Goal: Task Accomplishment & Management: Manage account settings

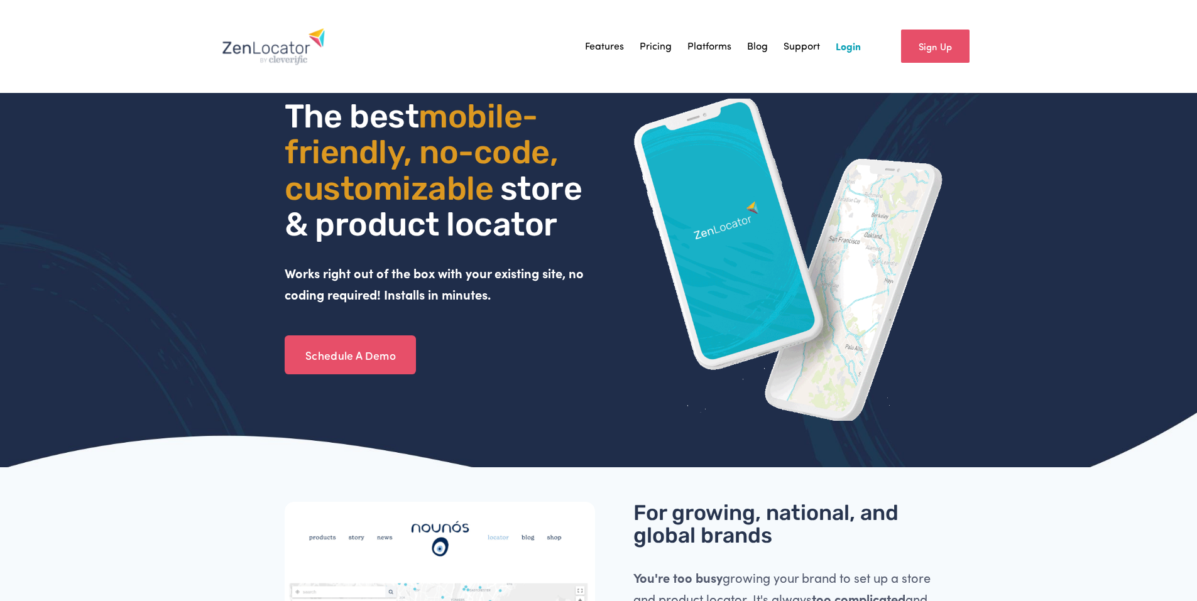
click at [853, 48] on link "Login" at bounding box center [848, 46] width 25 height 19
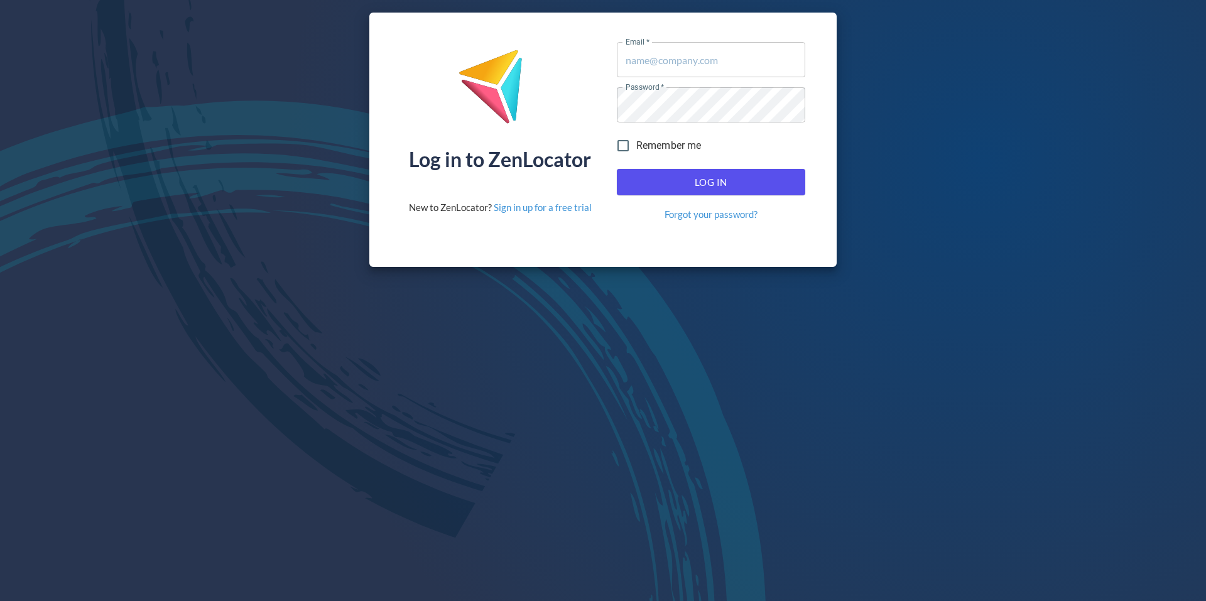
type input "[EMAIL_ADDRESS][DOMAIN_NAME]"
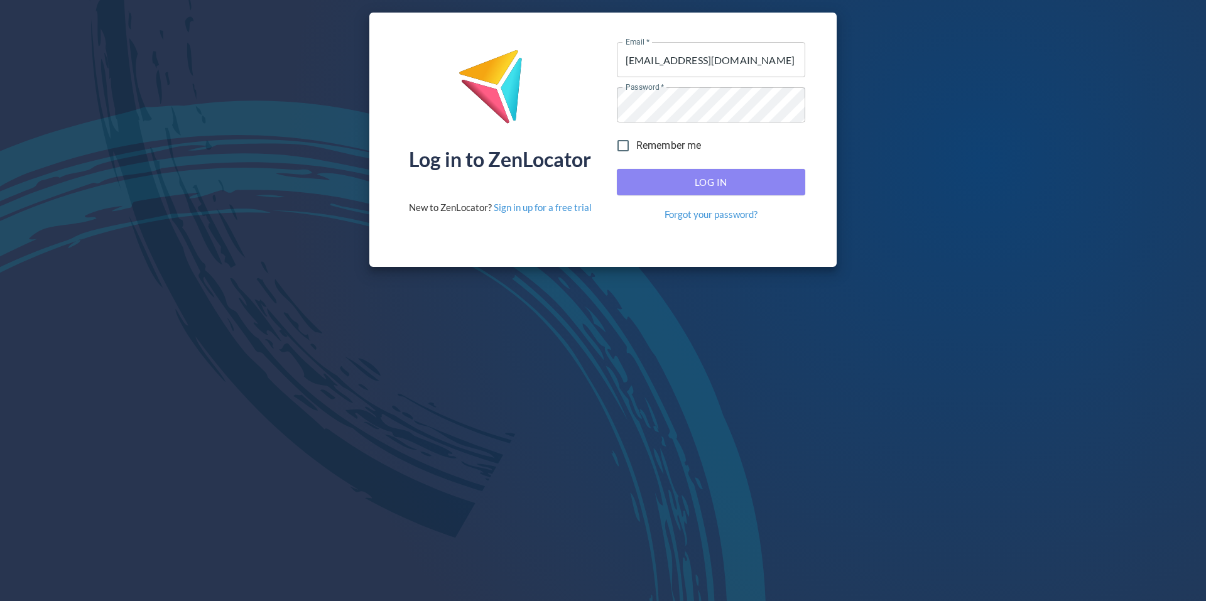
click at [704, 173] on button "Log In" at bounding box center [711, 182] width 188 height 26
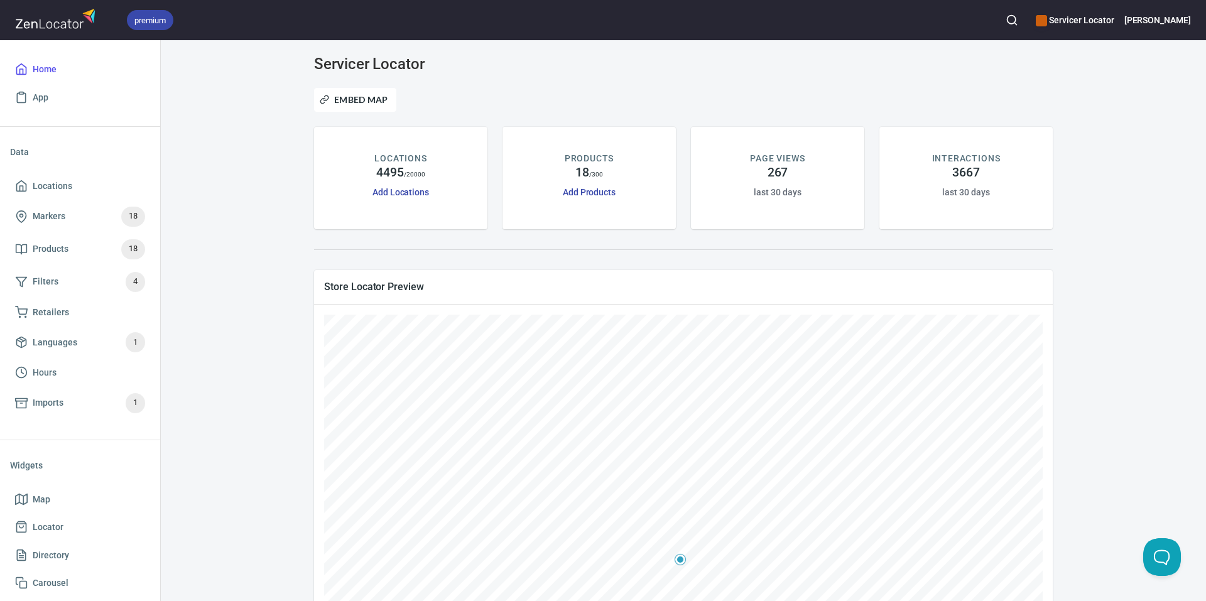
drag, startPoint x: 723, startPoint y: 83, endPoint x: 491, endPoint y: 87, distance: 231.8
click at [723, 83] on div "Embed Map" at bounding box center [684, 99] width 754 height 39
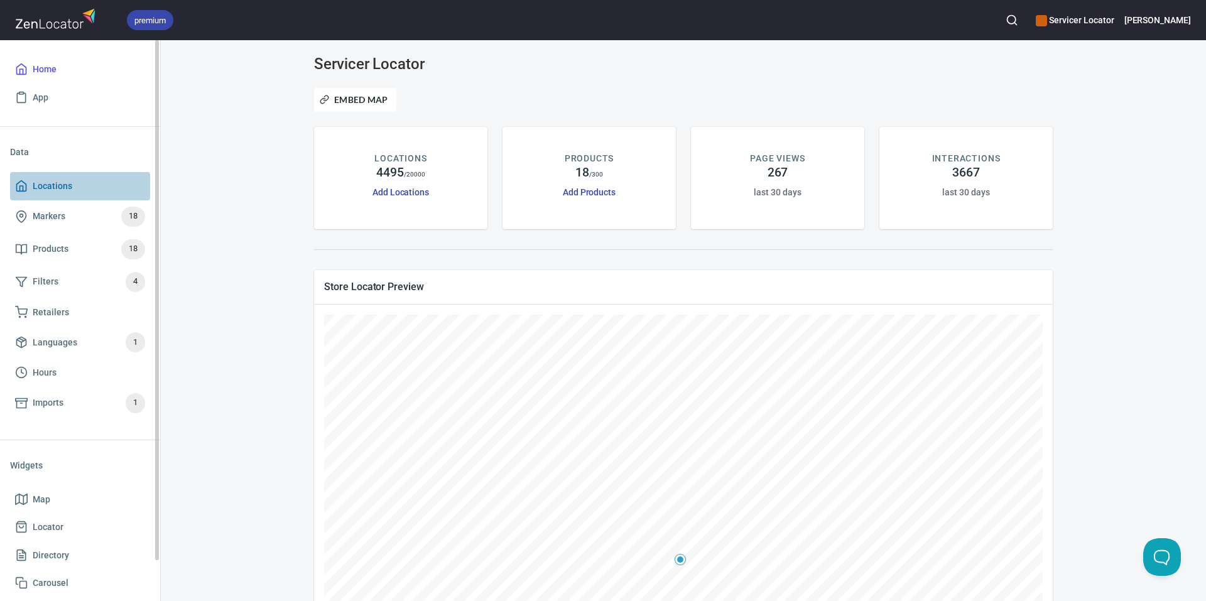
click at [70, 187] on span "Locations" at bounding box center [53, 186] width 40 height 16
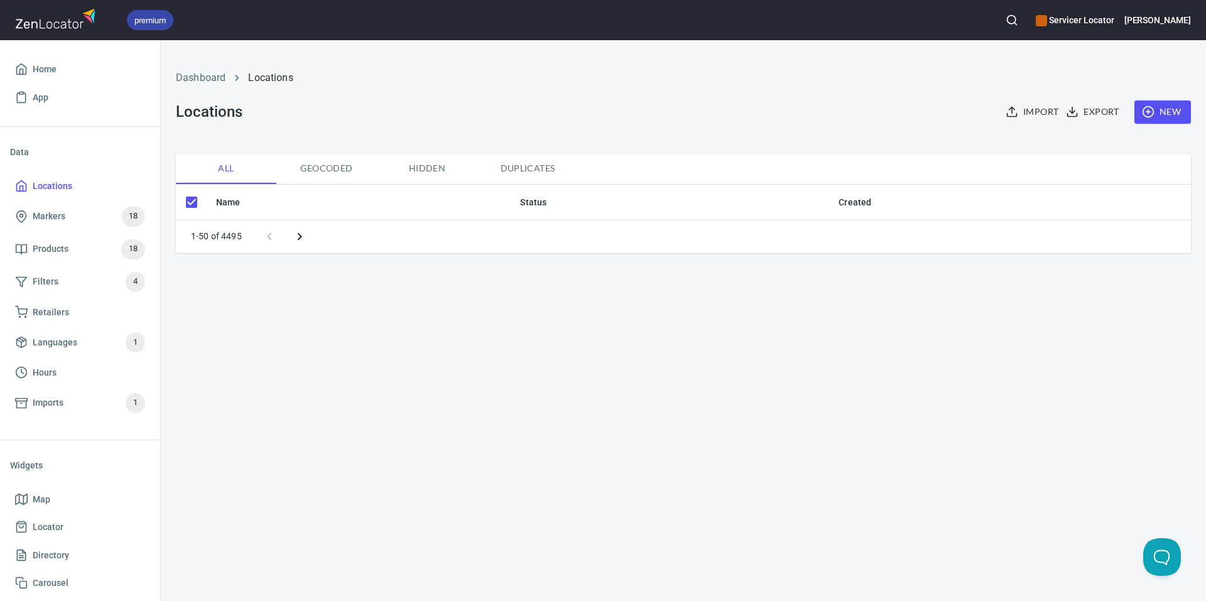
checkbox input "false"
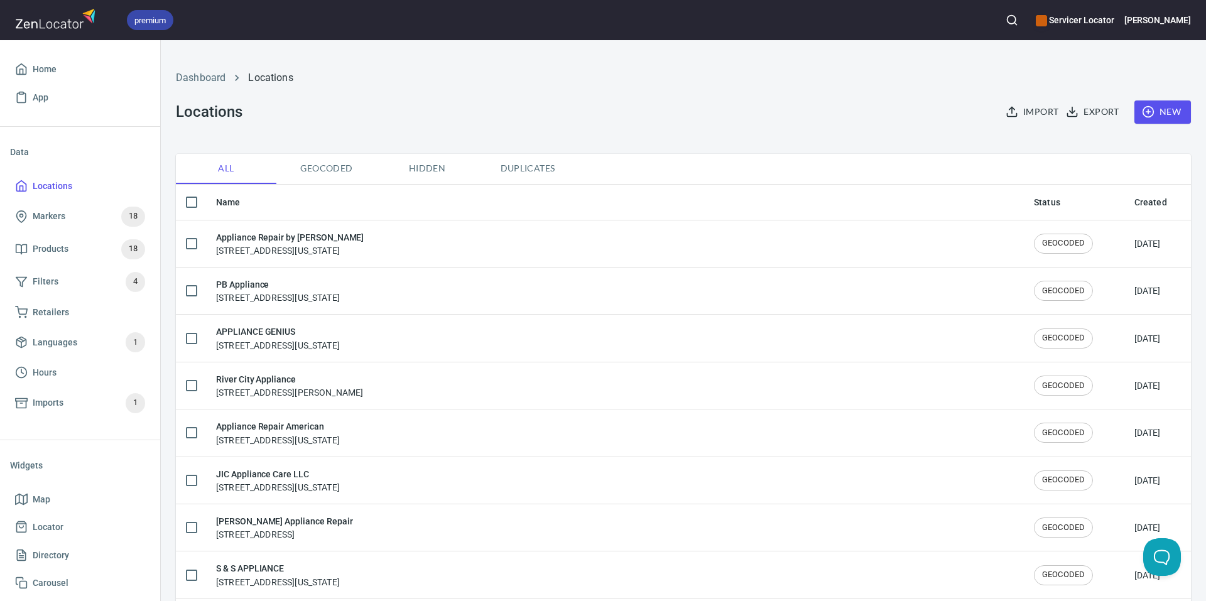
click at [1017, 24] on line "button" at bounding box center [1016, 24] width 3 height 3
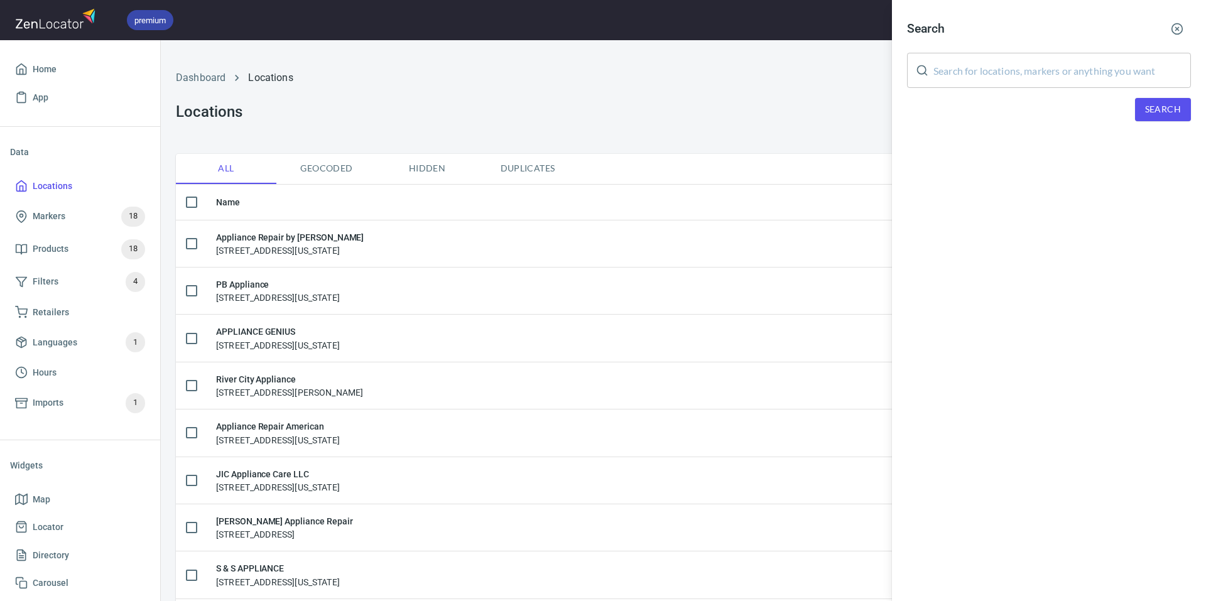
click at [1180, 24] on circle "button" at bounding box center [1177, 29] width 11 height 11
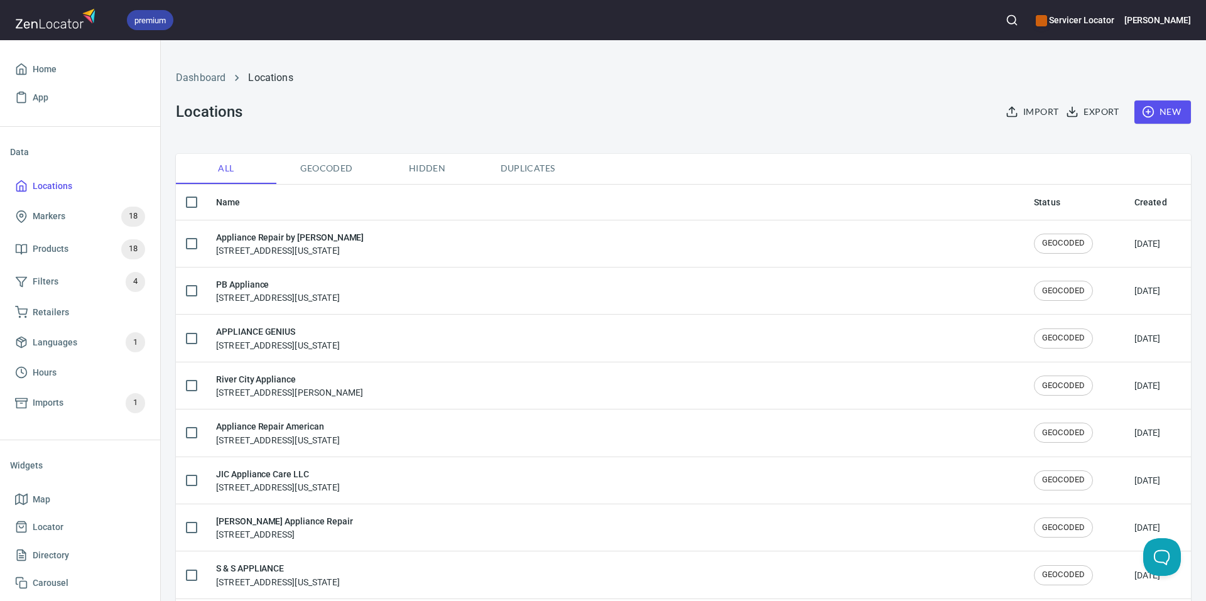
drag, startPoint x: 773, startPoint y: 107, endPoint x: 775, endPoint y: 100, distance: 7.4
click at [772, 106] on div "Dashboard Locations Locations Import Export New" at bounding box center [683, 97] width 1030 height 99
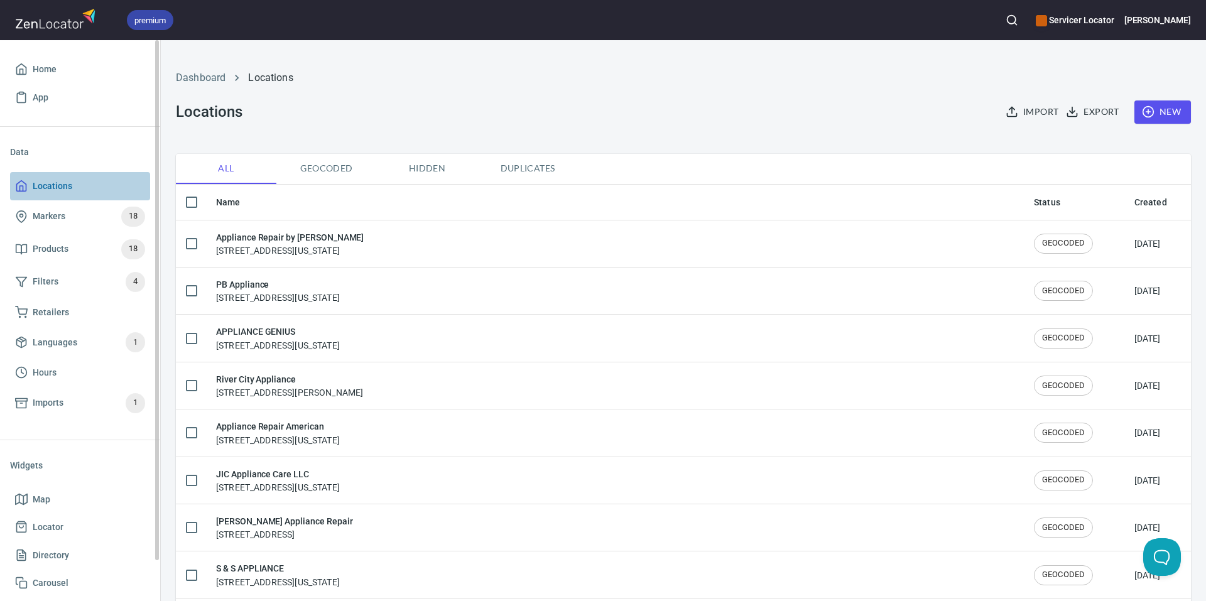
click at [50, 185] on span "Locations" at bounding box center [53, 186] width 40 height 16
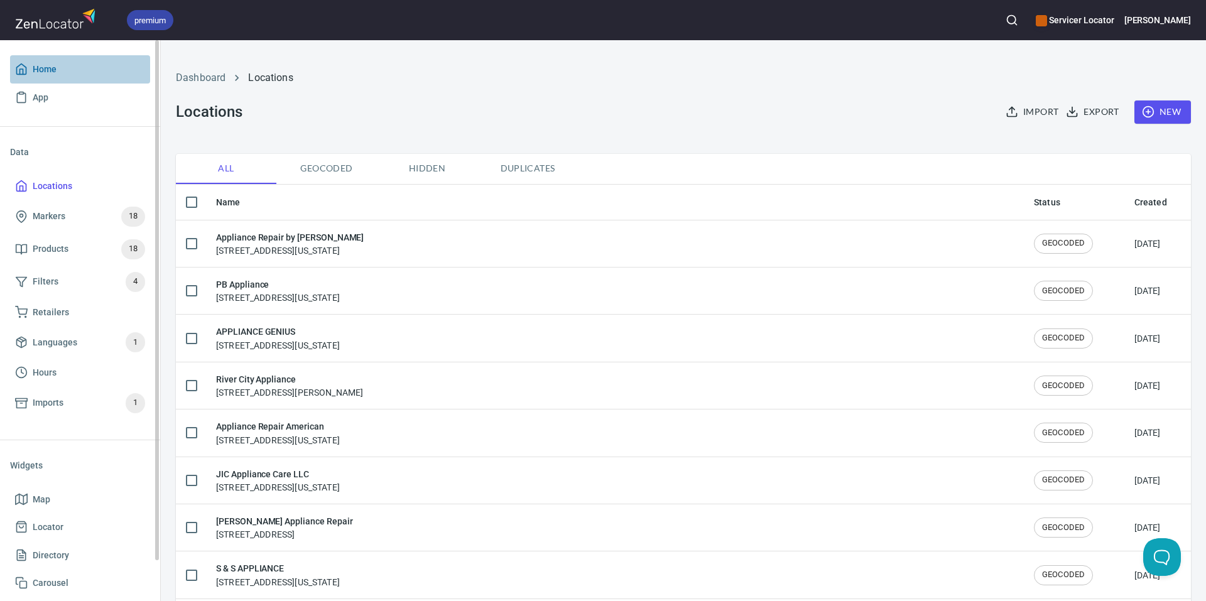
click at [51, 65] on span "Home" at bounding box center [45, 70] width 24 height 16
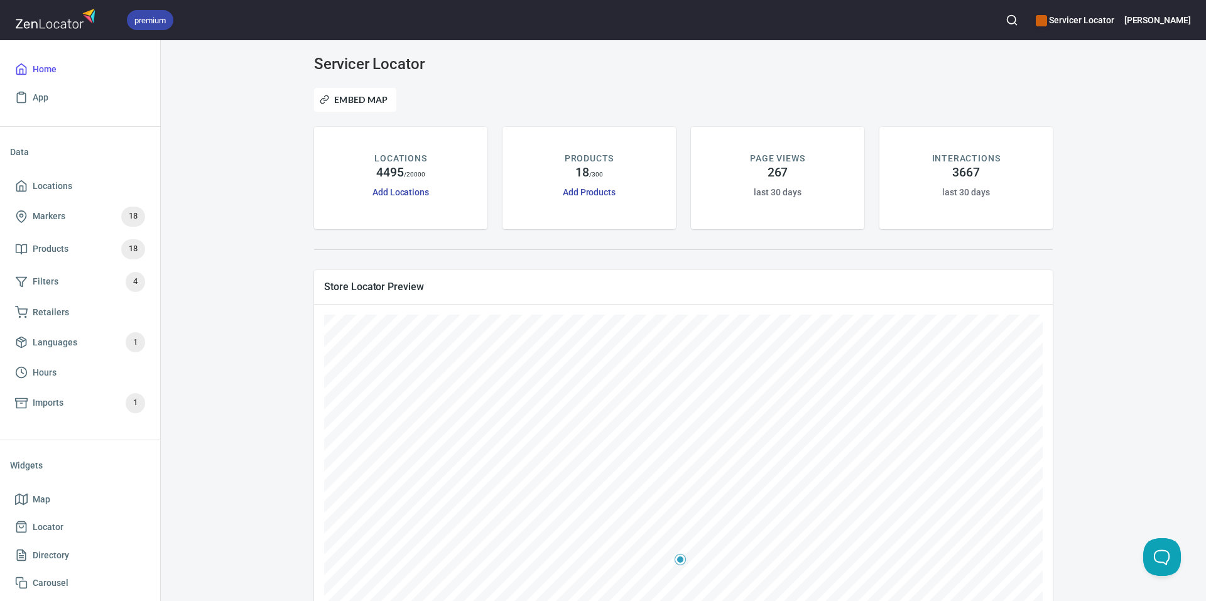
click at [739, 96] on div "Embed Map" at bounding box center [684, 99] width 754 height 39
click at [68, 184] on span "Locations" at bounding box center [53, 186] width 40 height 16
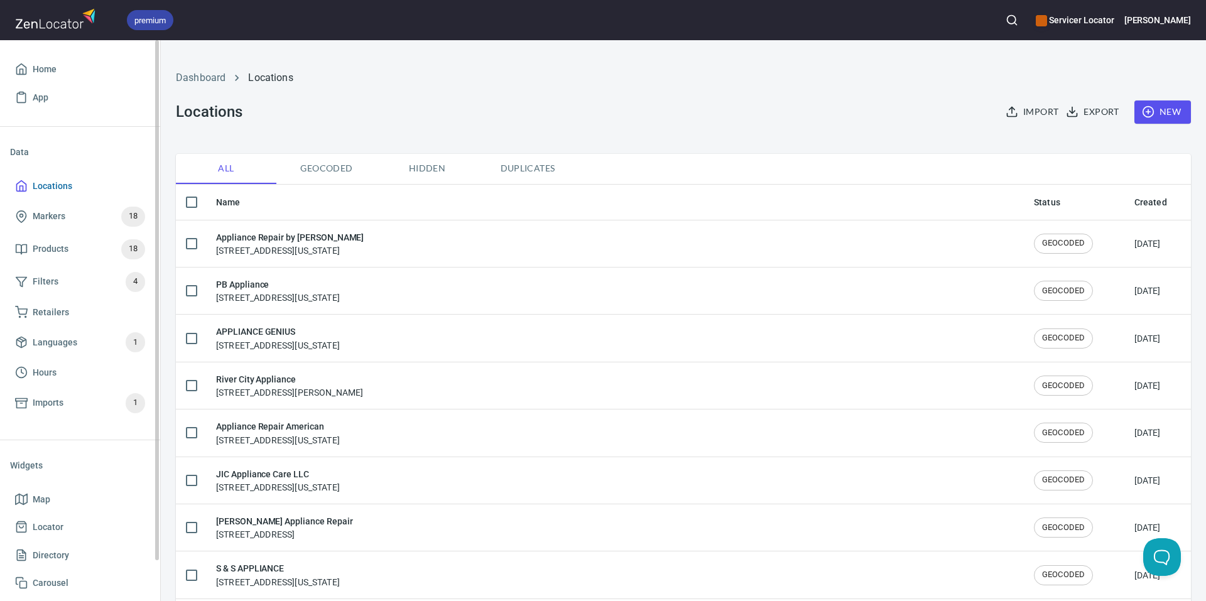
click at [64, 189] on span "Locations" at bounding box center [53, 186] width 40 height 16
checkbox input "false"
click at [43, 182] on span "Locations" at bounding box center [53, 186] width 40 height 16
click at [1026, 24] on button "button" at bounding box center [1012, 20] width 28 height 28
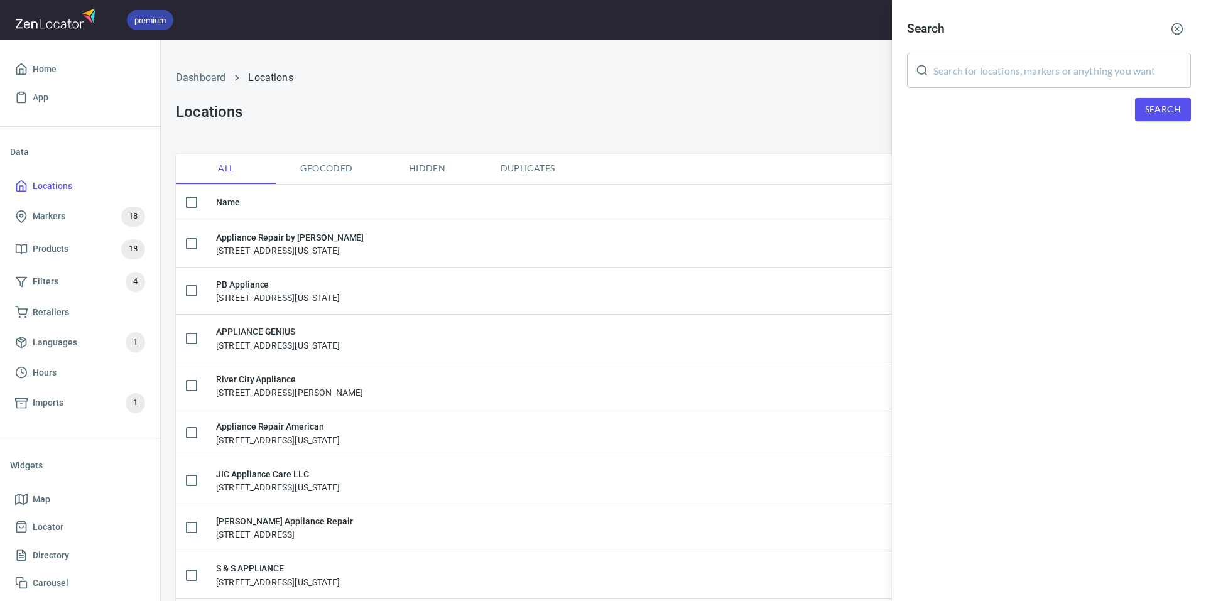
click at [1043, 66] on input "text" at bounding box center [1063, 70] width 258 height 35
click at [1015, 71] on input "High End" at bounding box center [1063, 70] width 258 height 35
click at [1160, 94] on div "Search High End Appliances LLC ​ Search" at bounding box center [1049, 78] width 314 height 156
click at [1163, 107] on span "Search" at bounding box center [1163, 110] width 36 height 16
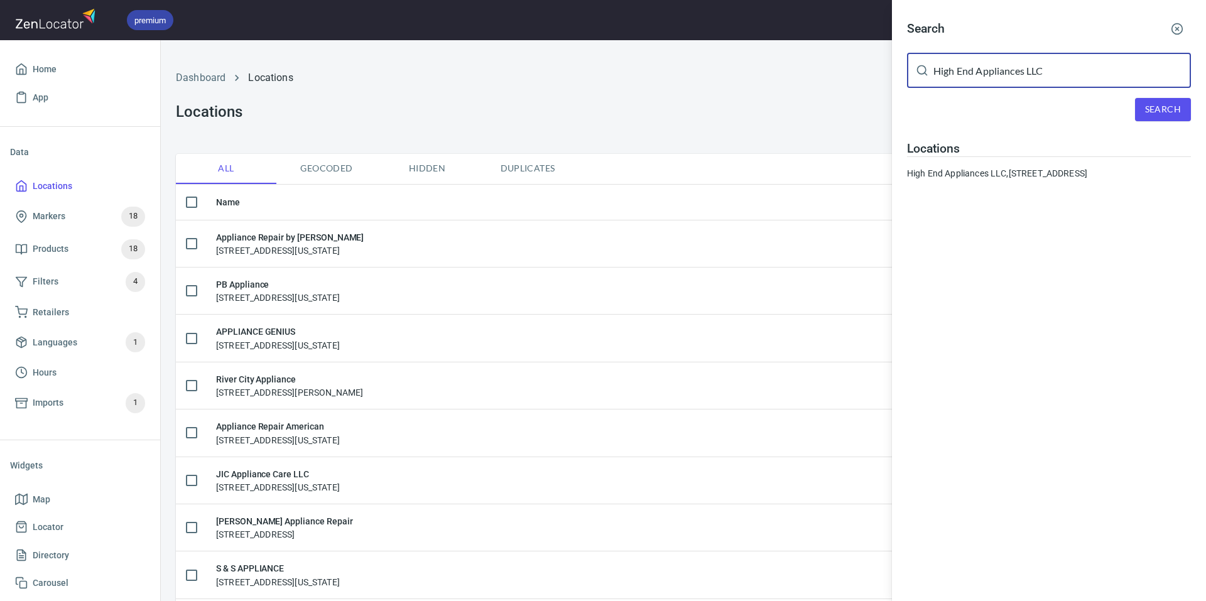
drag, startPoint x: 1081, startPoint y: 67, endPoint x: 974, endPoint y: 61, distance: 107.0
click at [974, 61] on input "High End Appliances LLC" at bounding box center [1063, 70] width 258 height 35
click at [1145, 116] on button "Search" at bounding box center [1163, 109] width 56 height 23
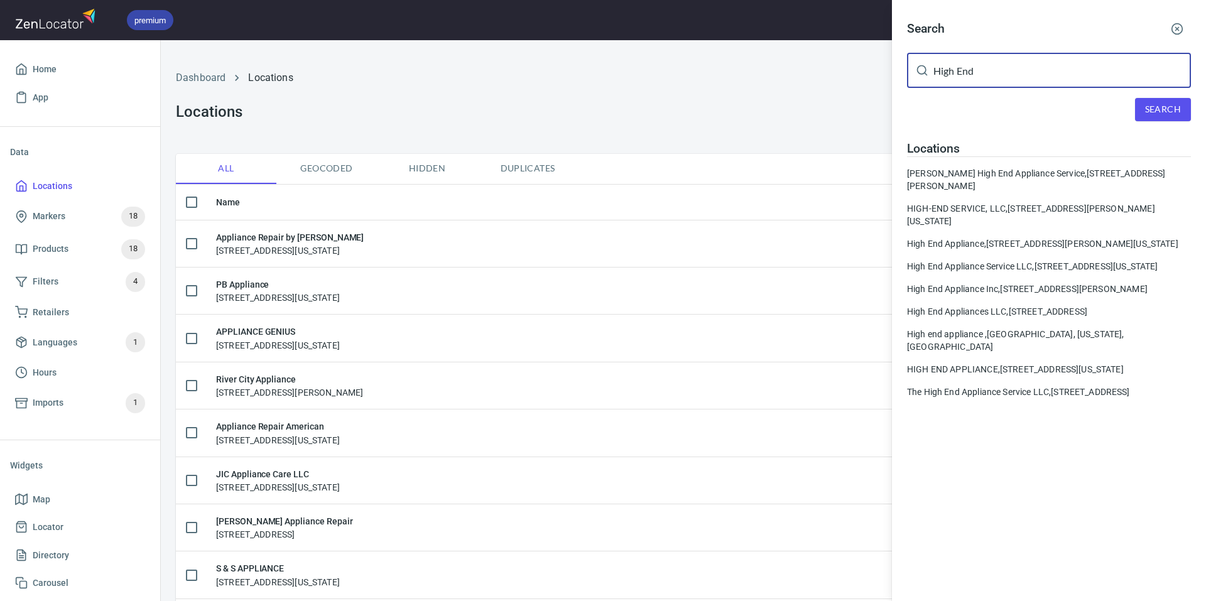
click at [1025, 84] on input "High End" at bounding box center [1063, 70] width 258 height 35
type input "High End Appliances LLC"
drag, startPoint x: 1190, startPoint y: 108, endPoint x: 1182, endPoint y: 116, distance: 10.7
click at [1189, 107] on button "Search" at bounding box center [1163, 109] width 56 height 23
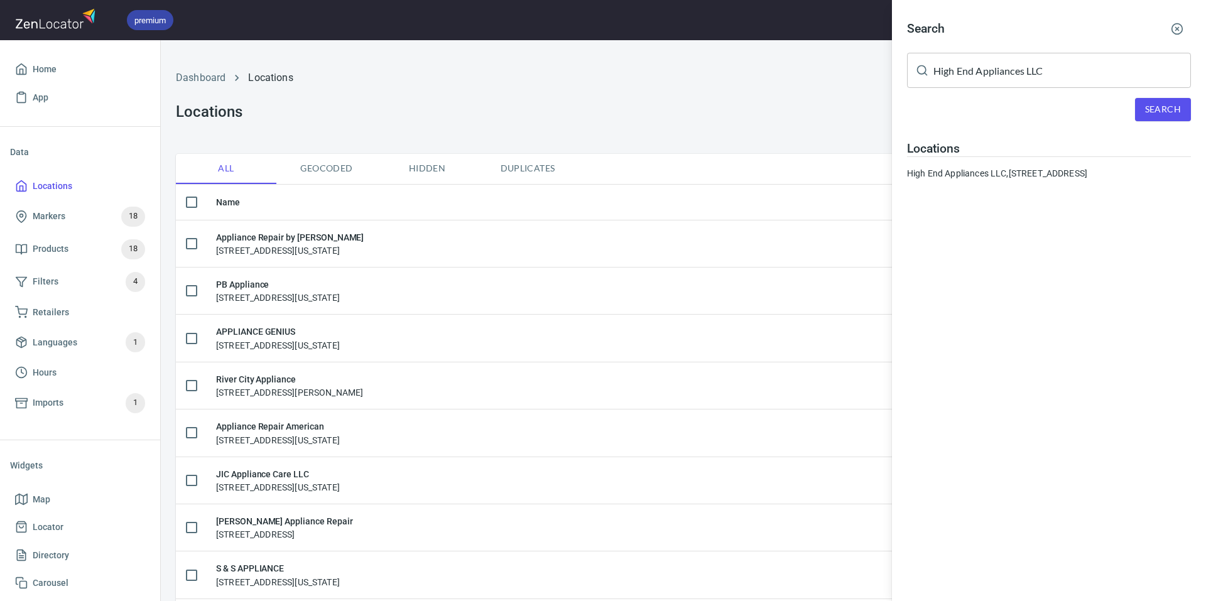
click at [996, 175] on div "High End Appliances LLC, 9659 SW 169th Place, Miami FL 33169" at bounding box center [1049, 173] width 284 height 13
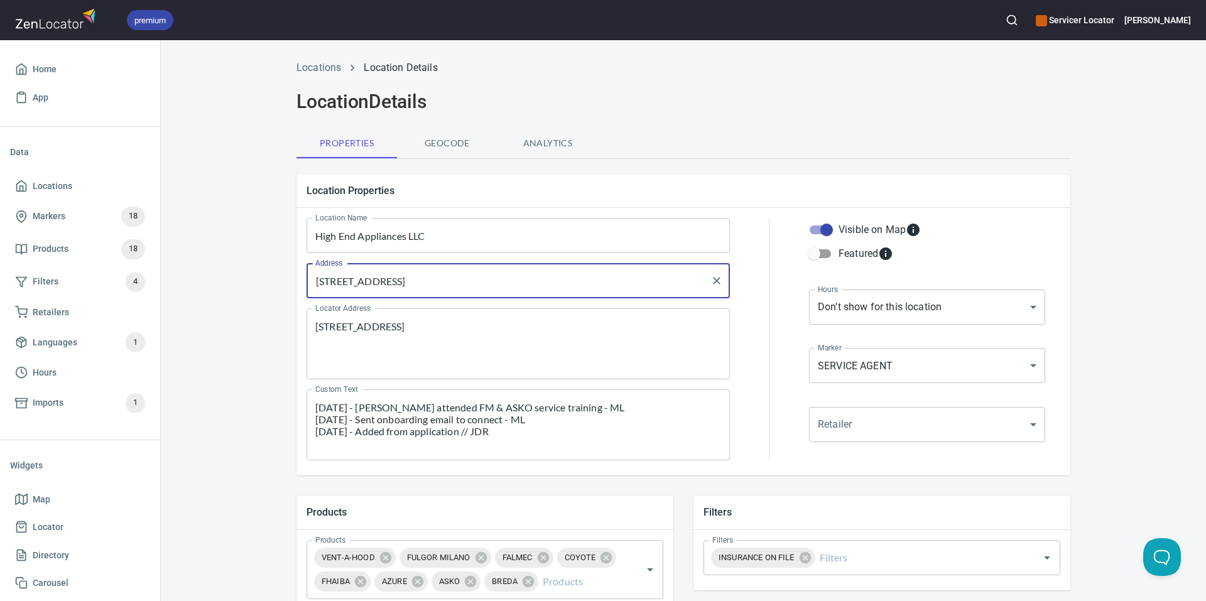
click at [324, 281] on input "[STREET_ADDRESS]" at bounding box center [508, 281] width 393 height 24
click at [415, 320] on li "[STREET_ADDRESS][US_STATE]" at bounding box center [513, 317] width 423 height 23
type input "[STREET_ADDRESS][US_STATE]"
click at [321, 323] on textarea "[STREET_ADDRESS]" at bounding box center [518, 344] width 406 height 48
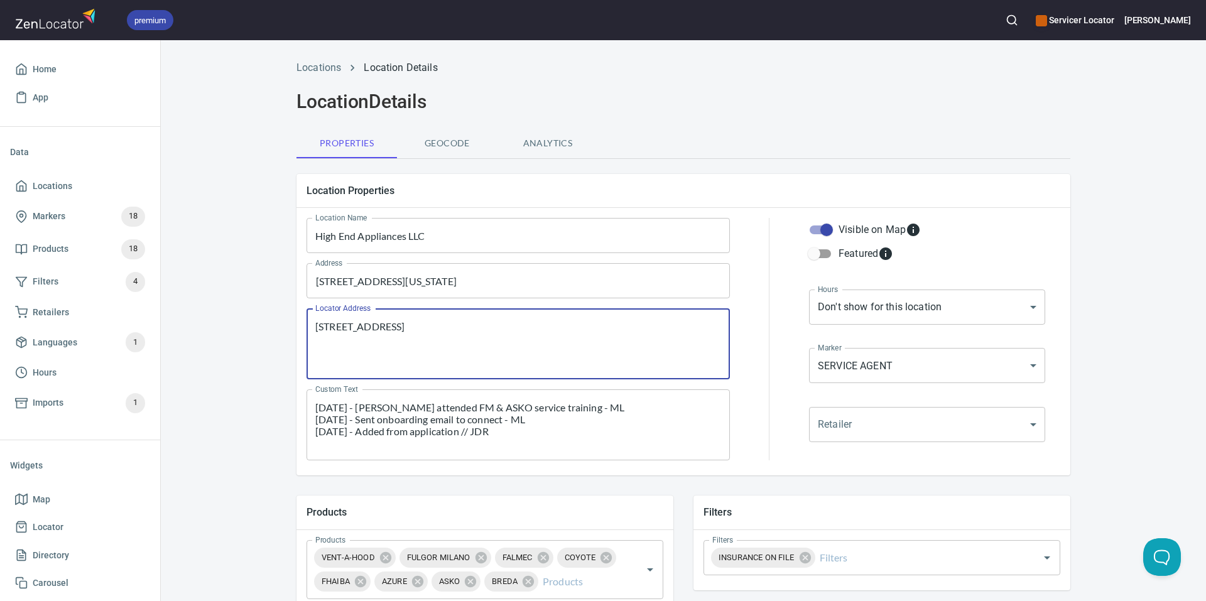
drag, startPoint x: 582, startPoint y: 362, endPoint x: 542, endPoint y: 373, distance: 41.0
click at [582, 362] on textarea "[STREET_ADDRESS]" at bounding box center [518, 344] width 406 height 48
type textarea "[STREET_ADDRESS]"
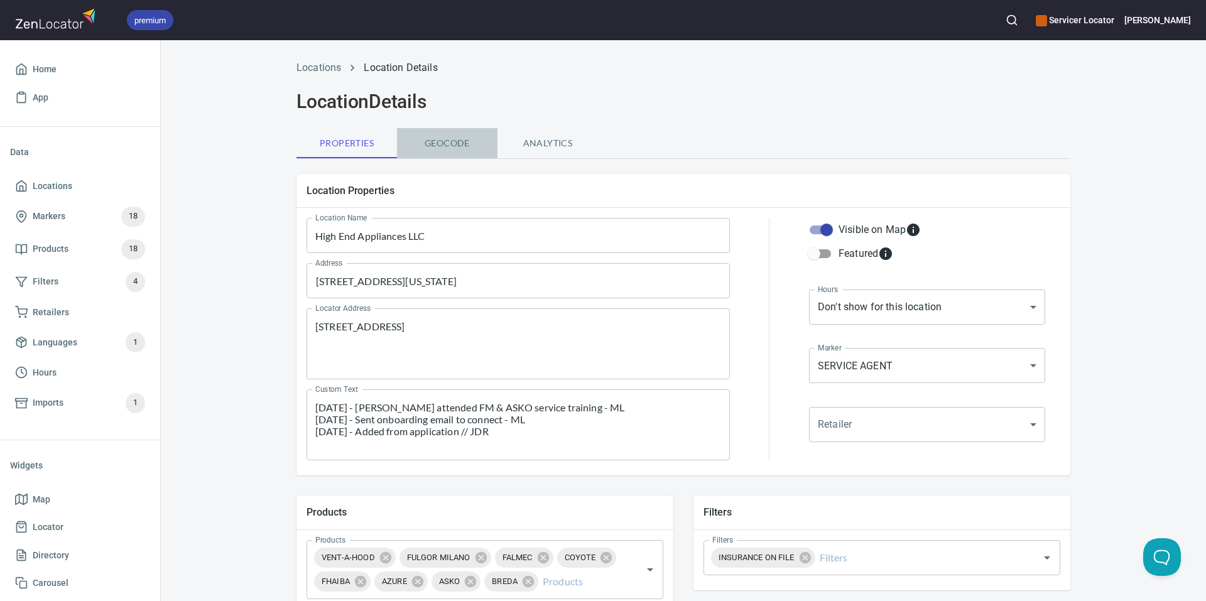
click at [450, 134] on button "Geocode" at bounding box center [447, 143] width 101 height 30
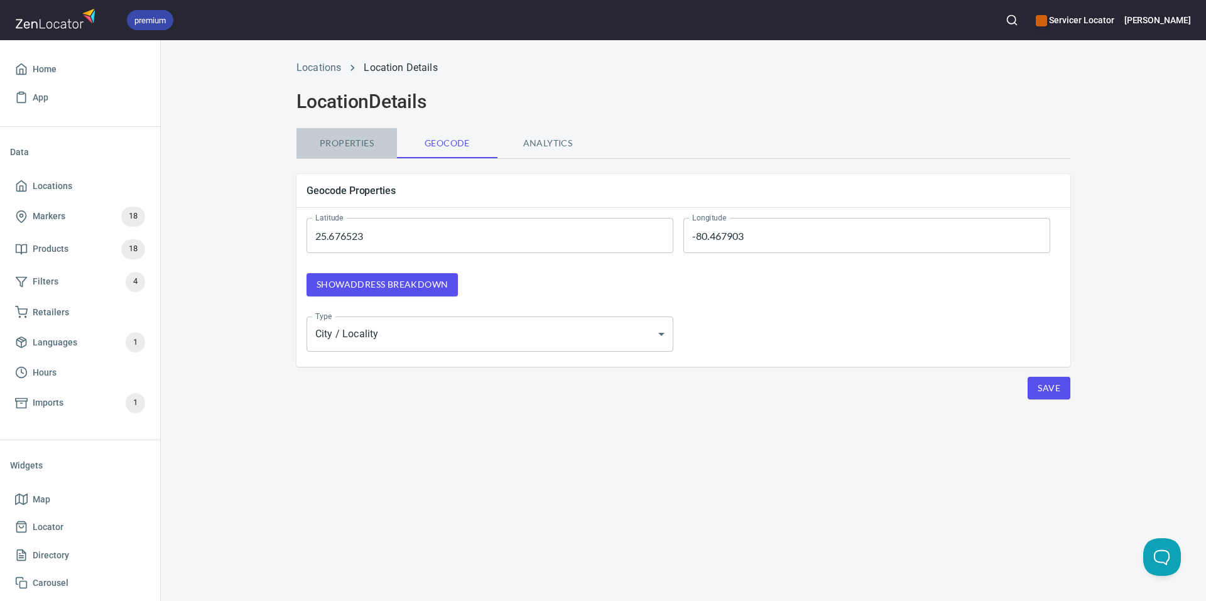
click at [339, 151] on span "Properties" at bounding box center [346, 144] width 85 height 16
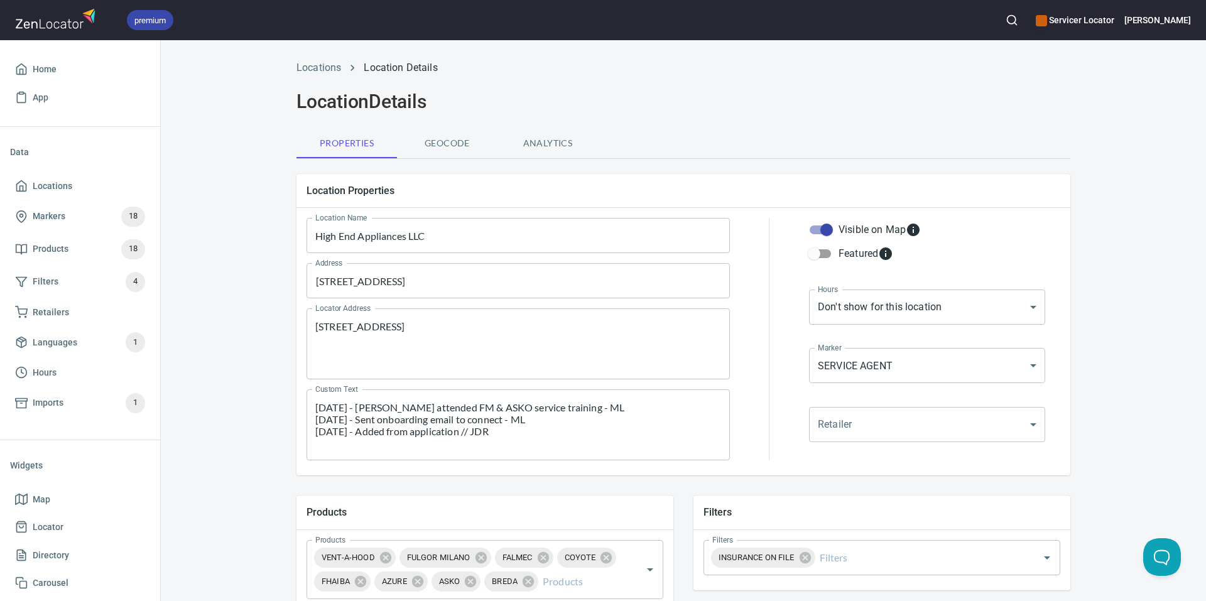
click at [506, 126] on div "Locations Location Details Location Details Properties Geocode Analytics Locati…" at bounding box center [683, 539] width 804 height 972
click at [447, 145] on span "Geocode" at bounding box center [447, 144] width 85 height 16
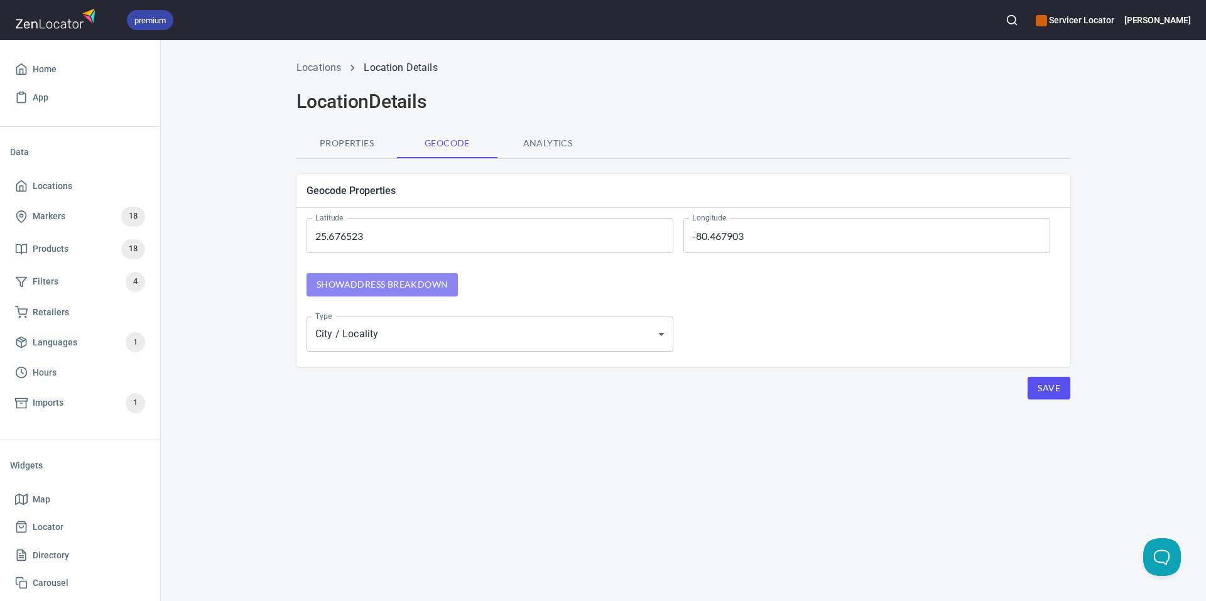
click at [420, 286] on span "Show address breakdown" at bounding box center [382, 285] width 131 height 16
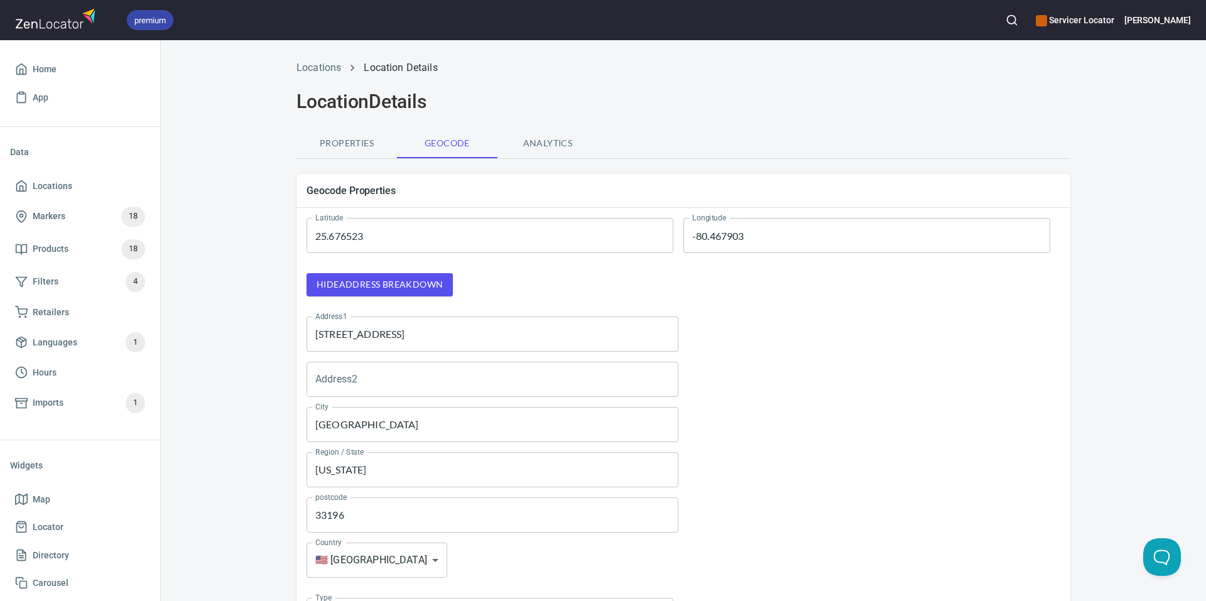
click at [323, 333] on input "[STREET_ADDRESS]" at bounding box center [493, 334] width 372 height 35
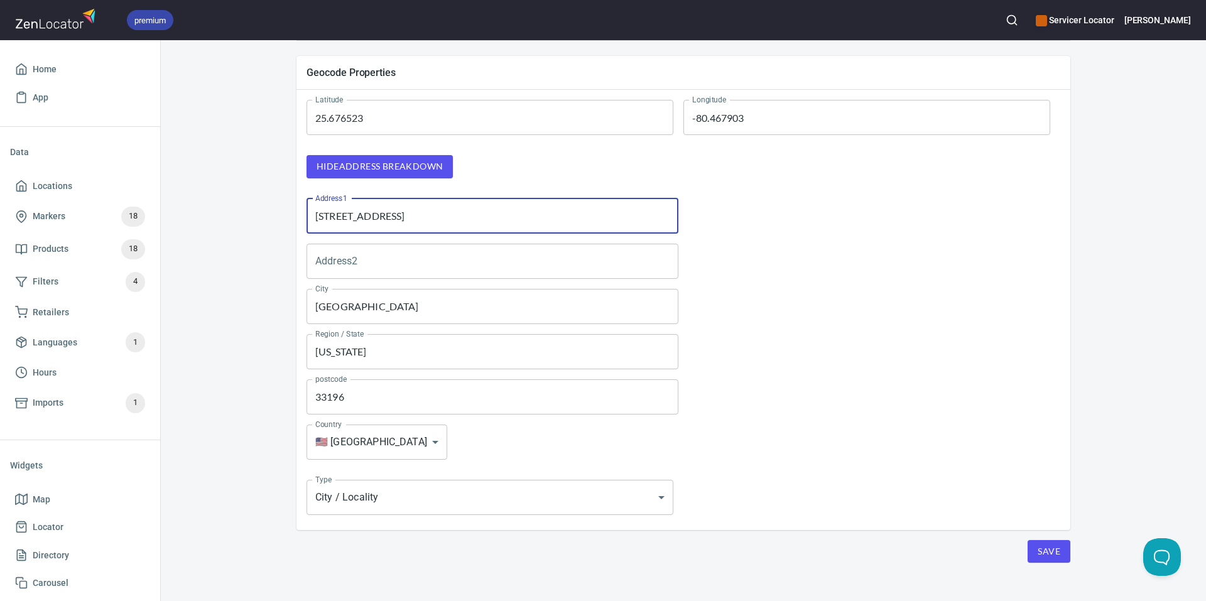
scroll to position [135, 0]
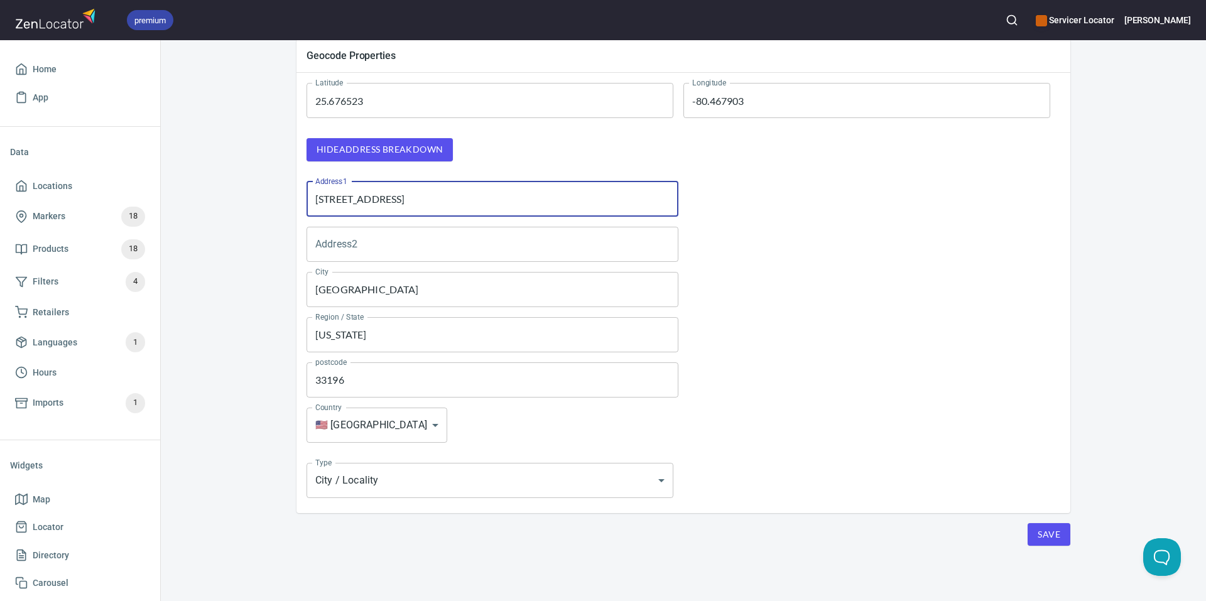
type input "9569 SW 169th Pl"
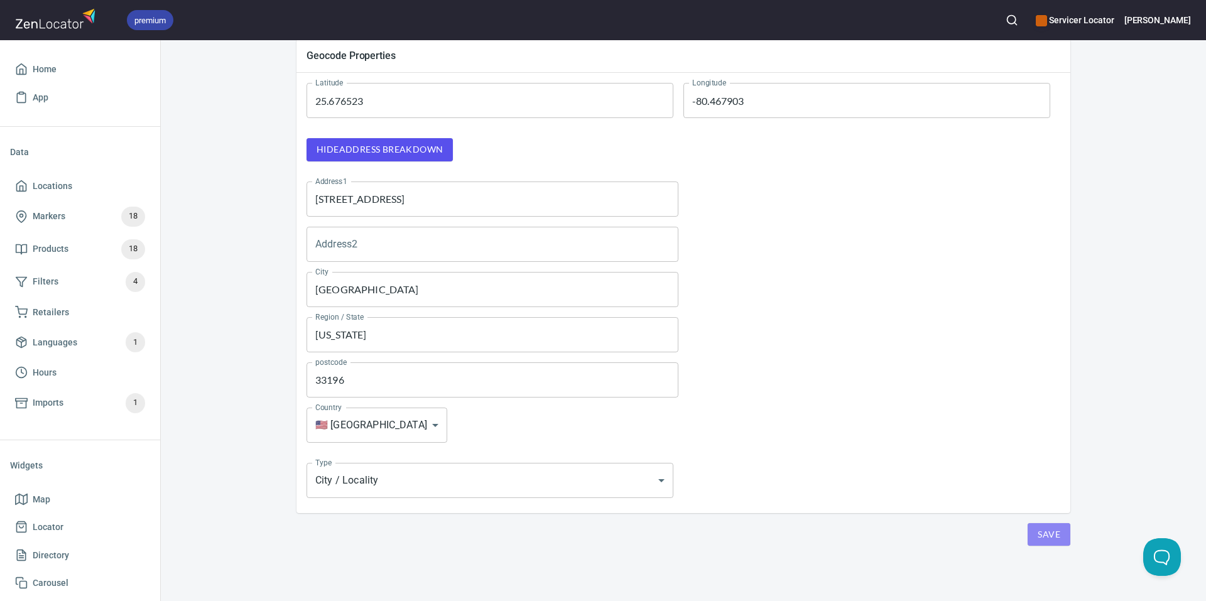
drag, startPoint x: 1050, startPoint y: 534, endPoint x: 1028, endPoint y: 509, distance: 32.5
click at [1050, 534] on span "Save" at bounding box center [1049, 535] width 23 height 16
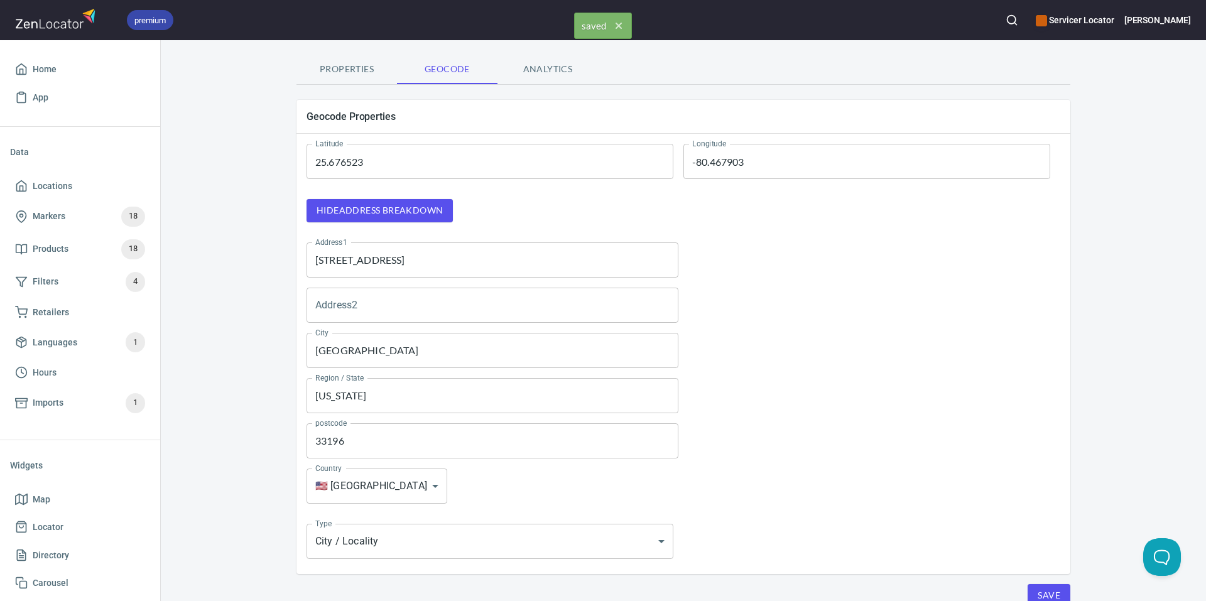
scroll to position [0, 0]
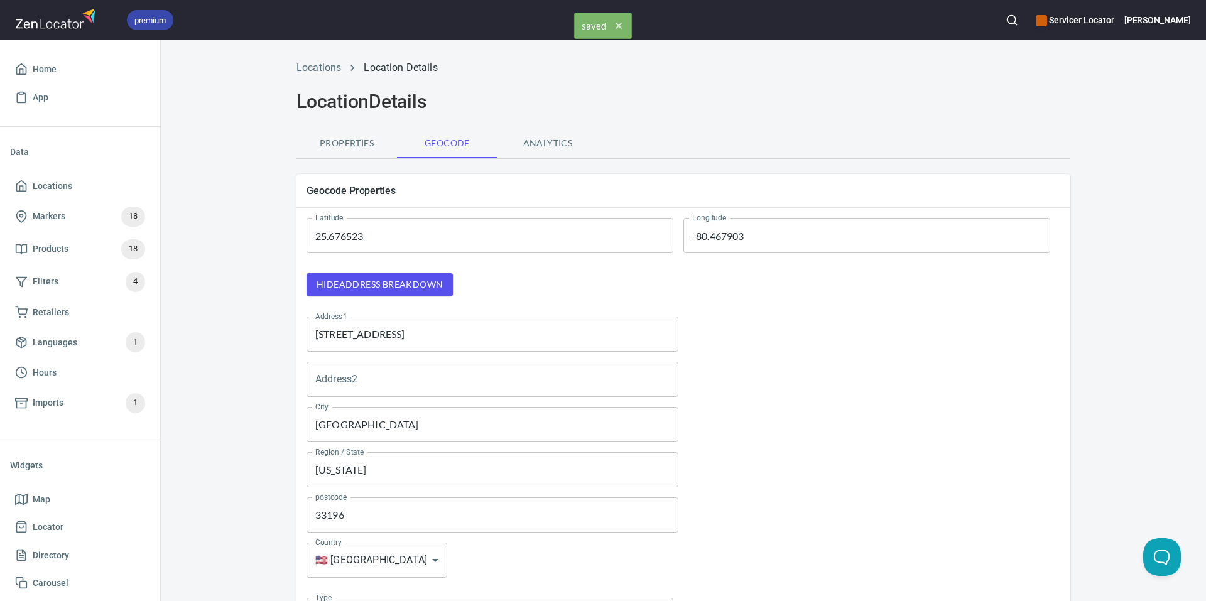
click at [346, 138] on span "Properties" at bounding box center [346, 144] width 85 height 16
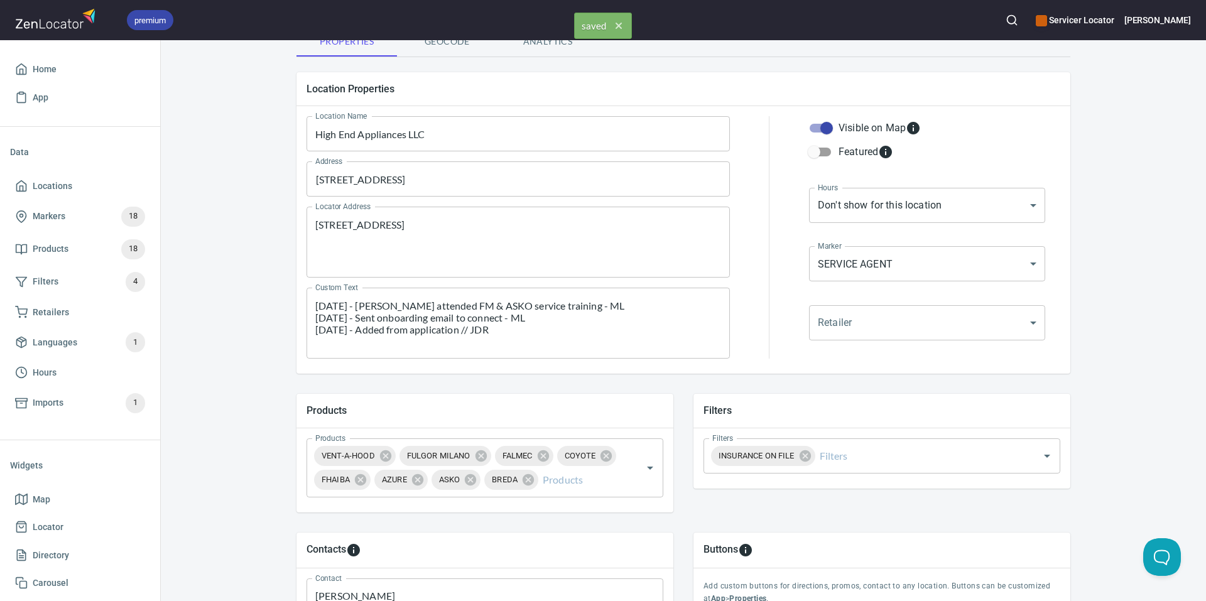
scroll to position [377, 0]
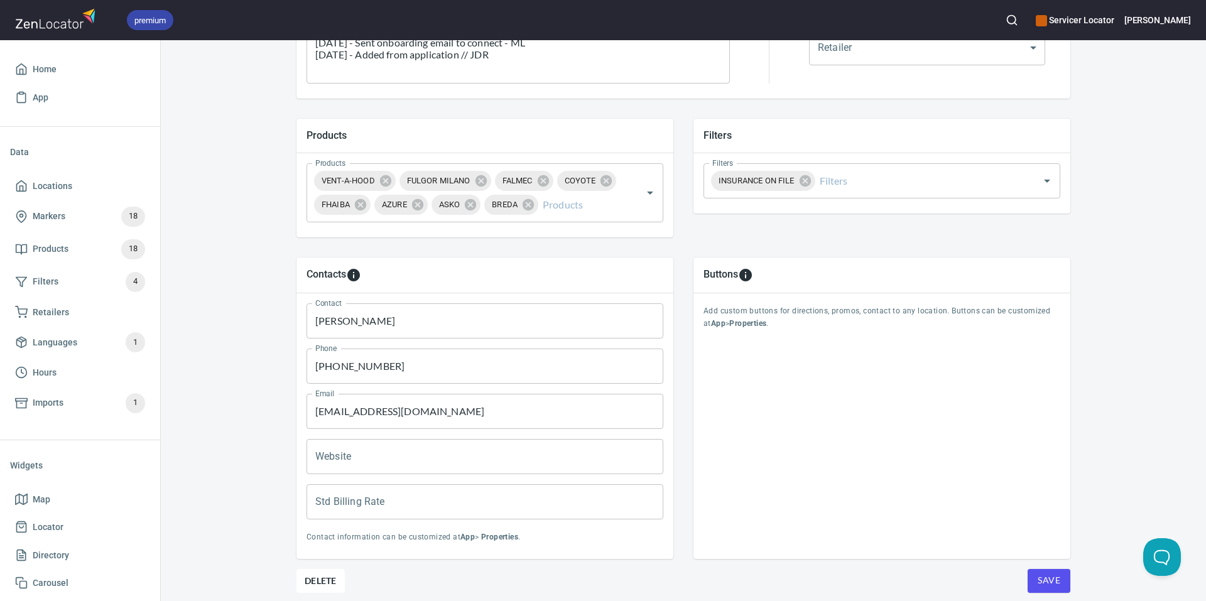
click at [1060, 581] on button "Save" at bounding box center [1049, 581] width 43 height 24
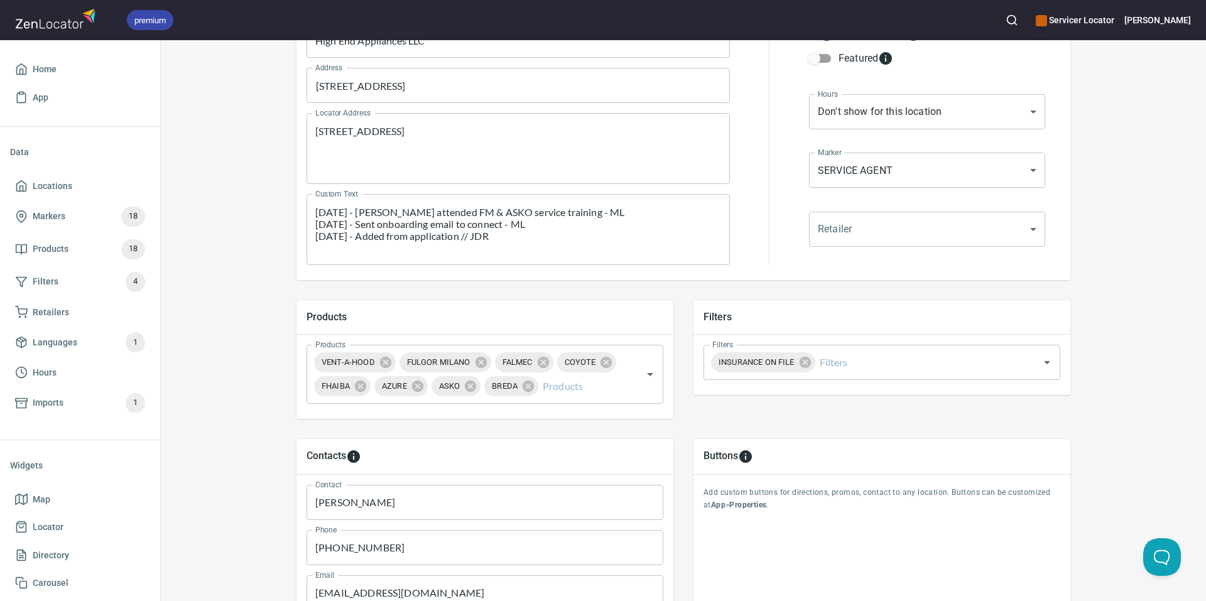
scroll to position [424, 0]
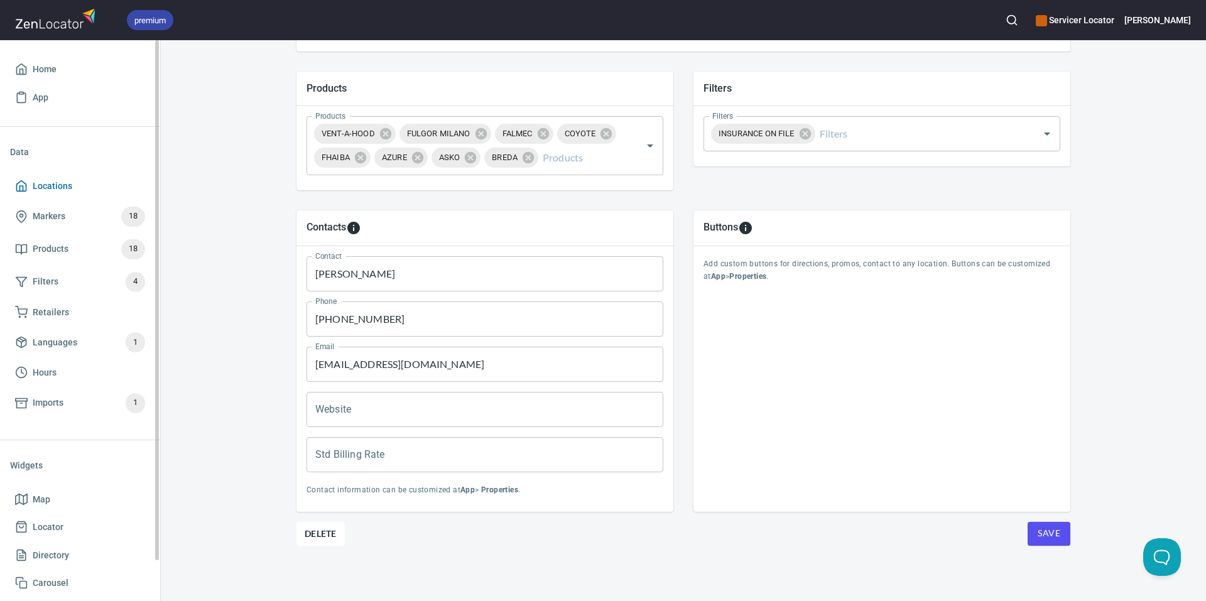
click at [75, 192] on span "Locations" at bounding box center [80, 186] width 130 height 16
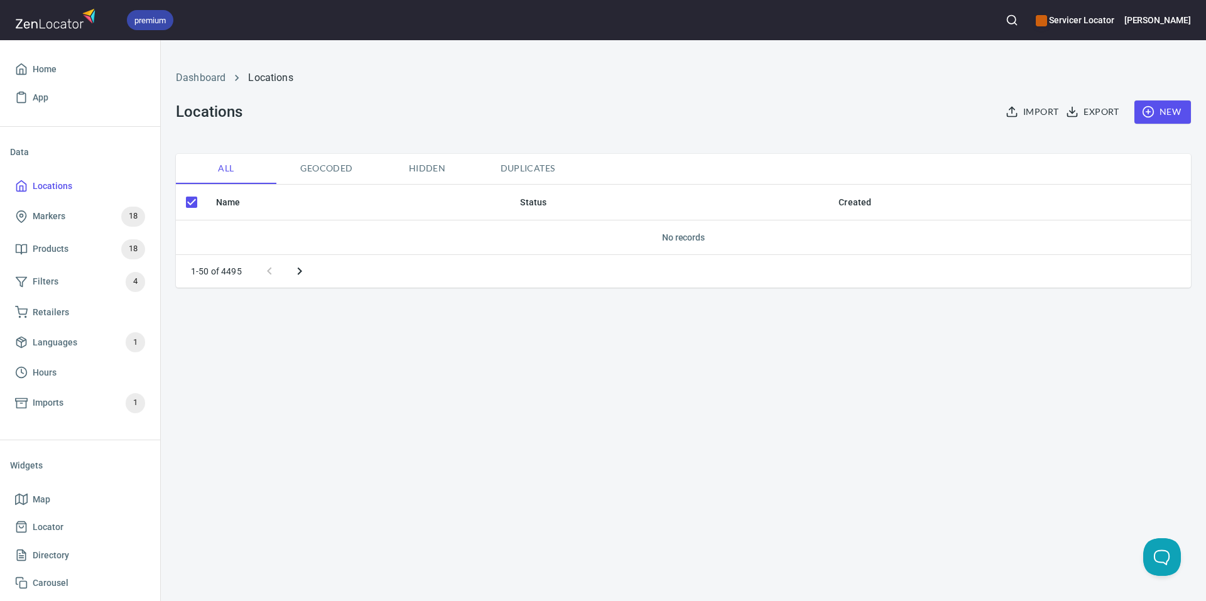
checkbox input "false"
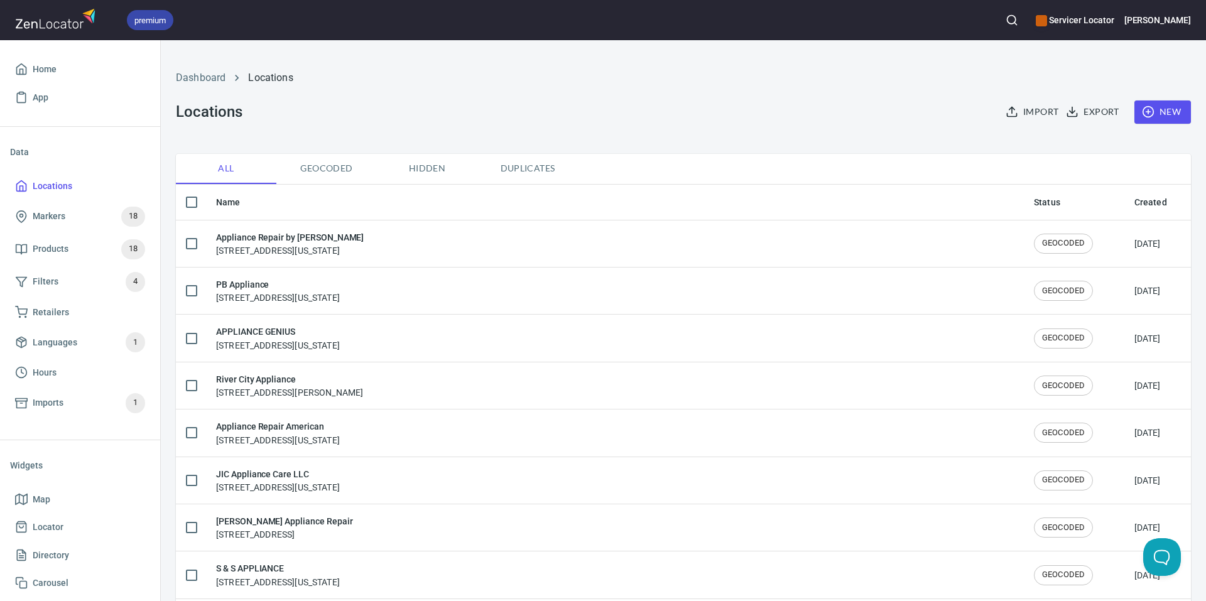
click at [1018, 19] on icon "button" at bounding box center [1012, 20] width 13 height 13
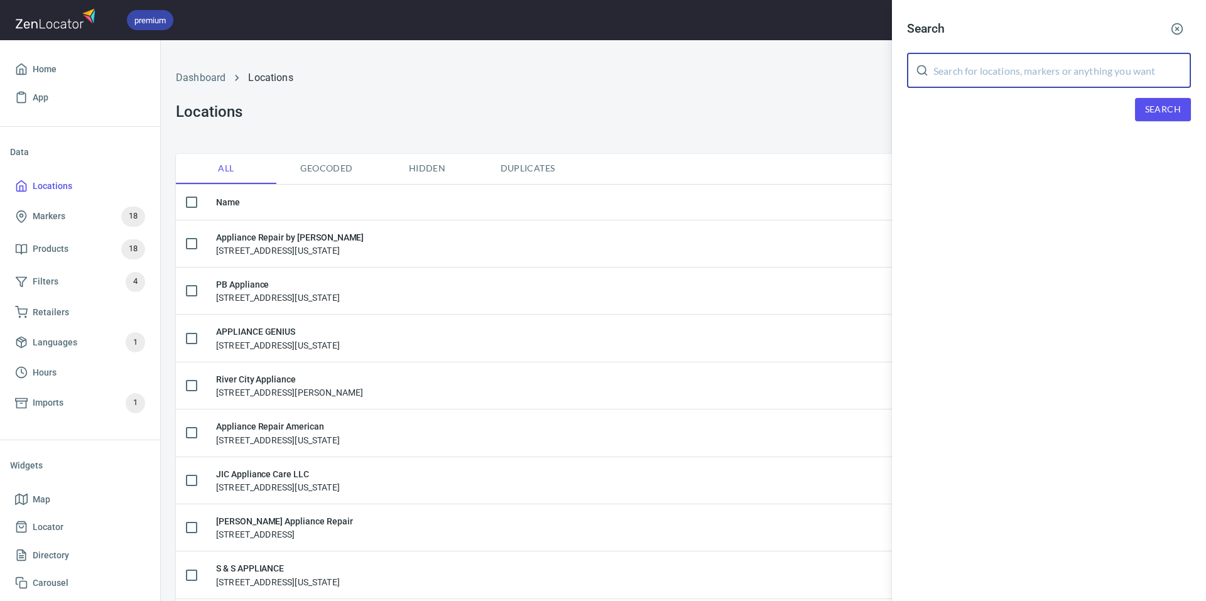
click at [1004, 75] on input "text" at bounding box center [1063, 70] width 258 height 35
type input "High End Appliances LLC"
click at [1167, 116] on span "Search" at bounding box center [1163, 110] width 36 height 16
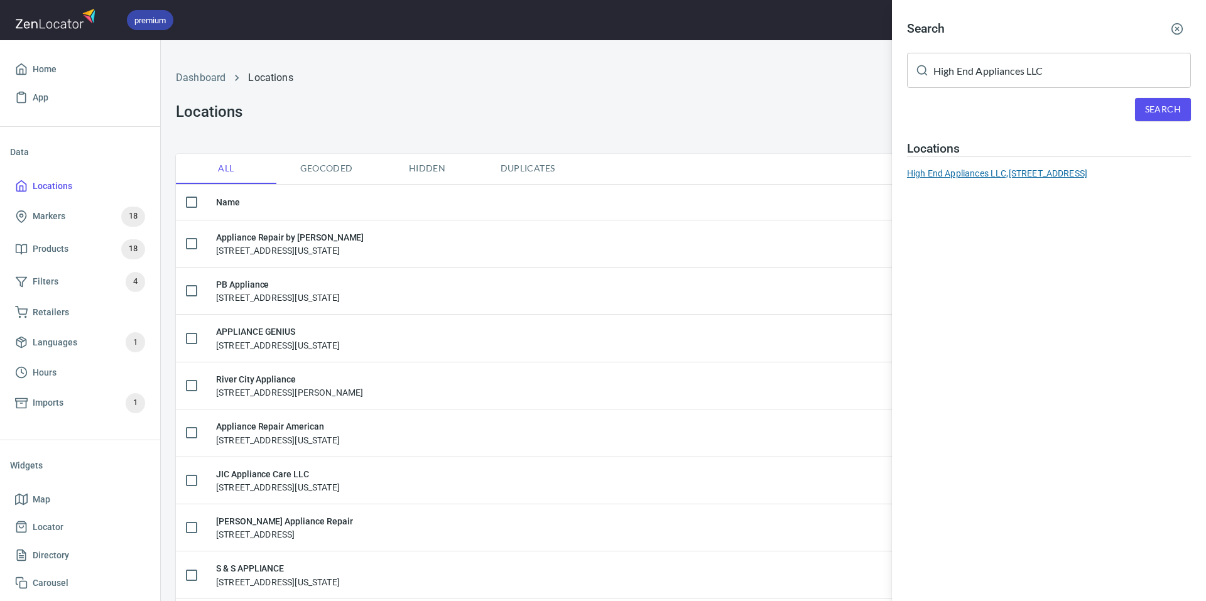
click at [1021, 172] on div "High End Appliances LLC, 9659 SW 169th Place, Miami FL 33169" at bounding box center [1049, 173] width 284 height 13
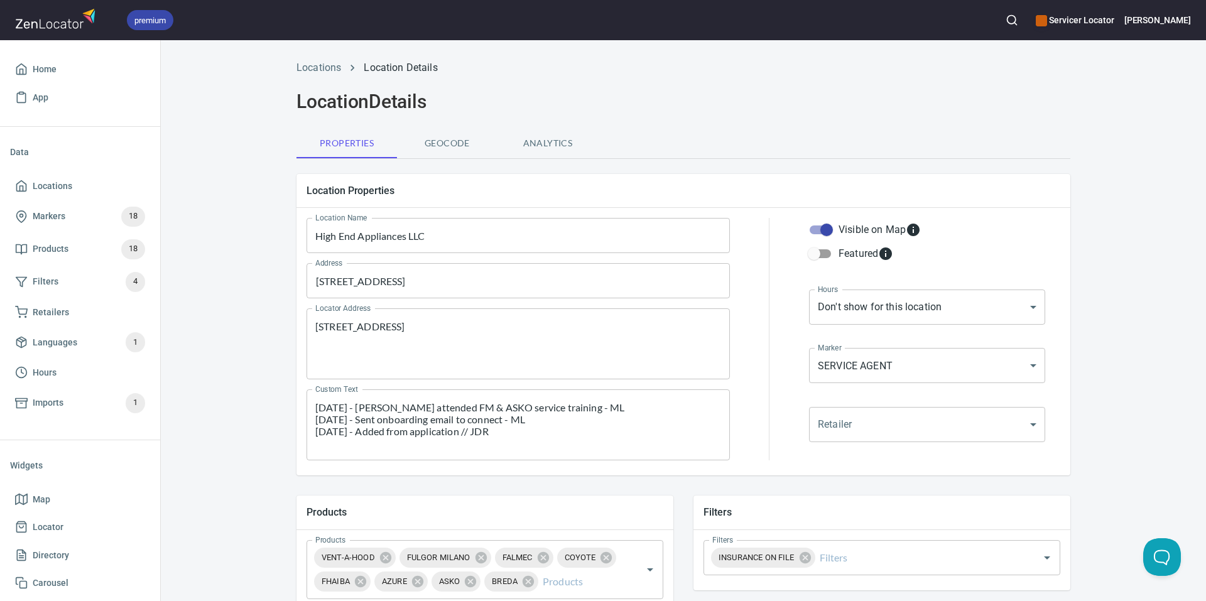
click at [464, 143] on span "Geocode" at bounding box center [447, 144] width 85 height 16
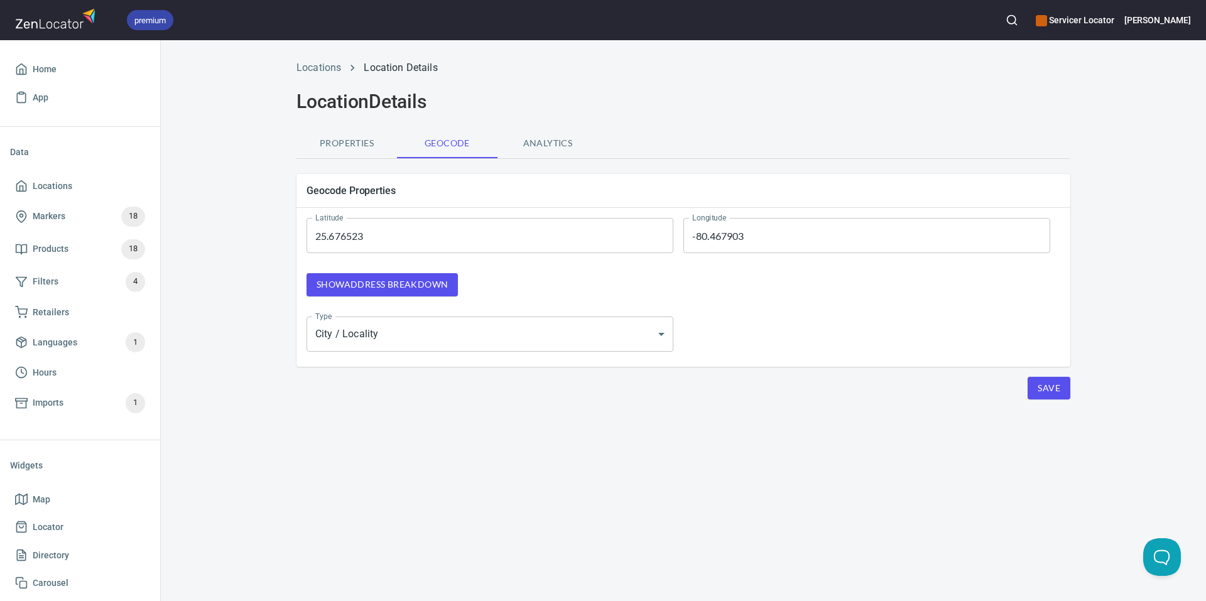
click at [335, 145] on span "Properties" at bounding box center [346, 144] width 85 height 16
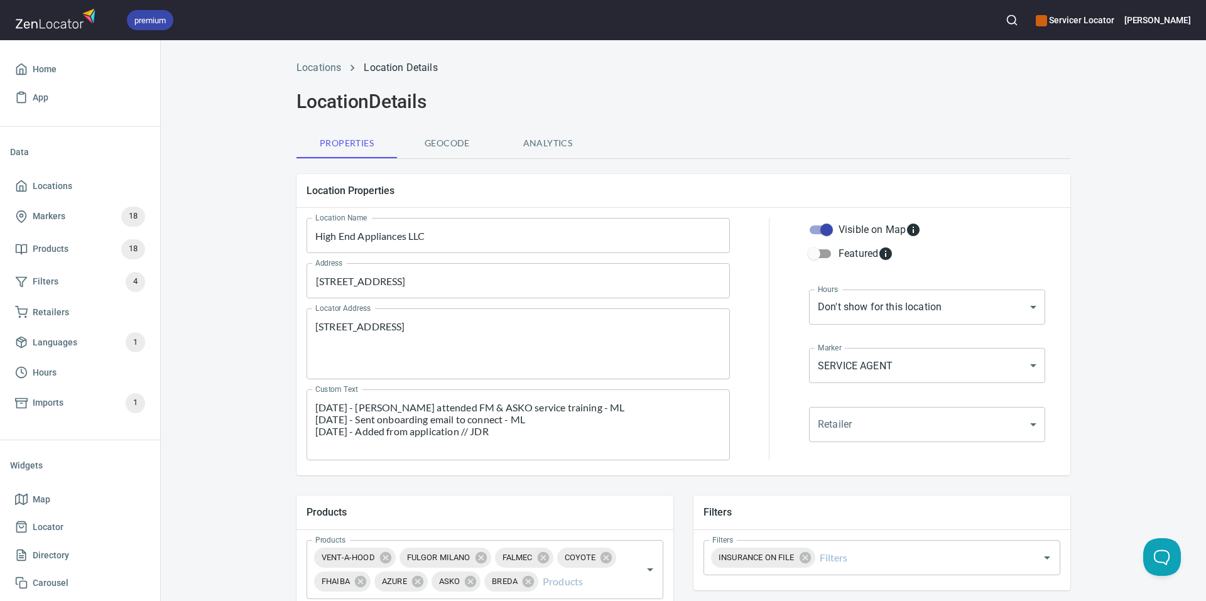
click at [783, 100] on h2 "Location Details" at bounding box center [684, 101] width 774 height 23
click at [51, 69] on span "Home" at bounding box center [45, 70] width 24 height 16
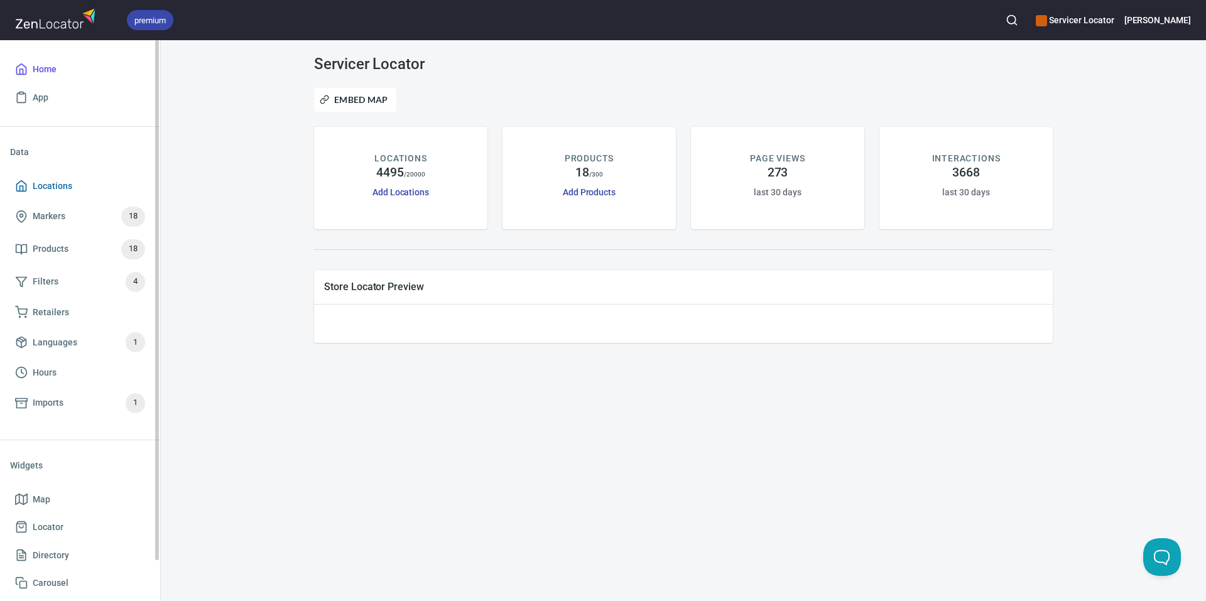
click at [84, 181] on span "Locations" at bounding box center [80, 186] width 130 height 16
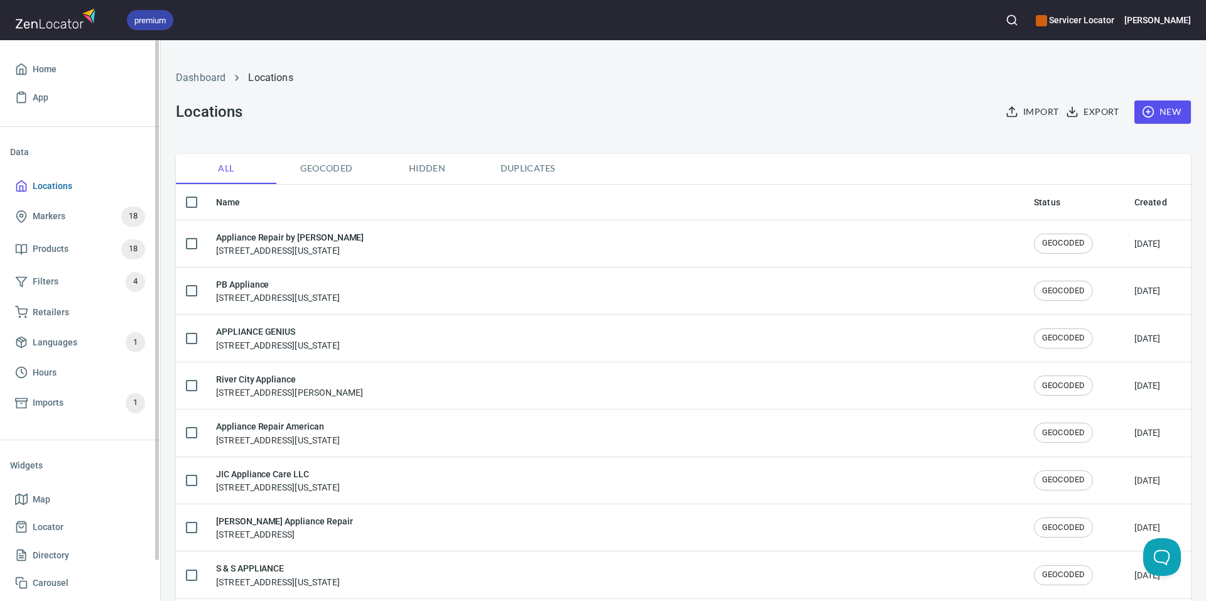
checkbox input "false"
click at [1016, 23] on circle "button" at bounding box center [1012, 20] width 8 height 8
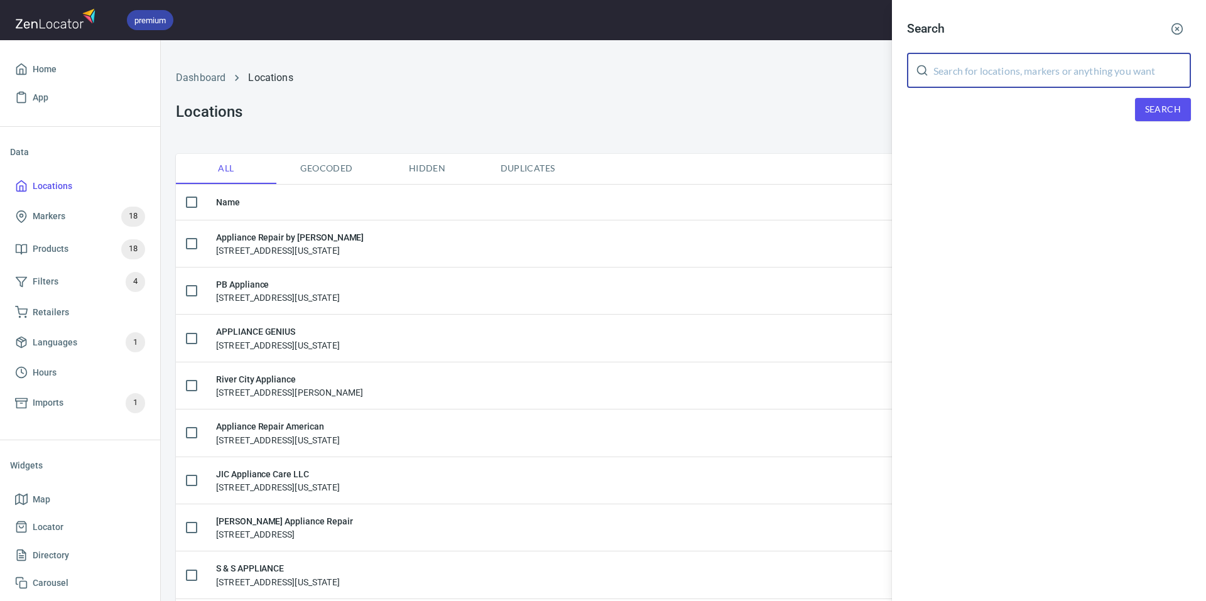
click at [1028, 68] on input "text" at bounding box center [1063, 70] width 258 height 35
type input "High End Appliances LLC"
click at [1149, 106] on span "Search" at bounding box center [1163, 110] width 36 height 16
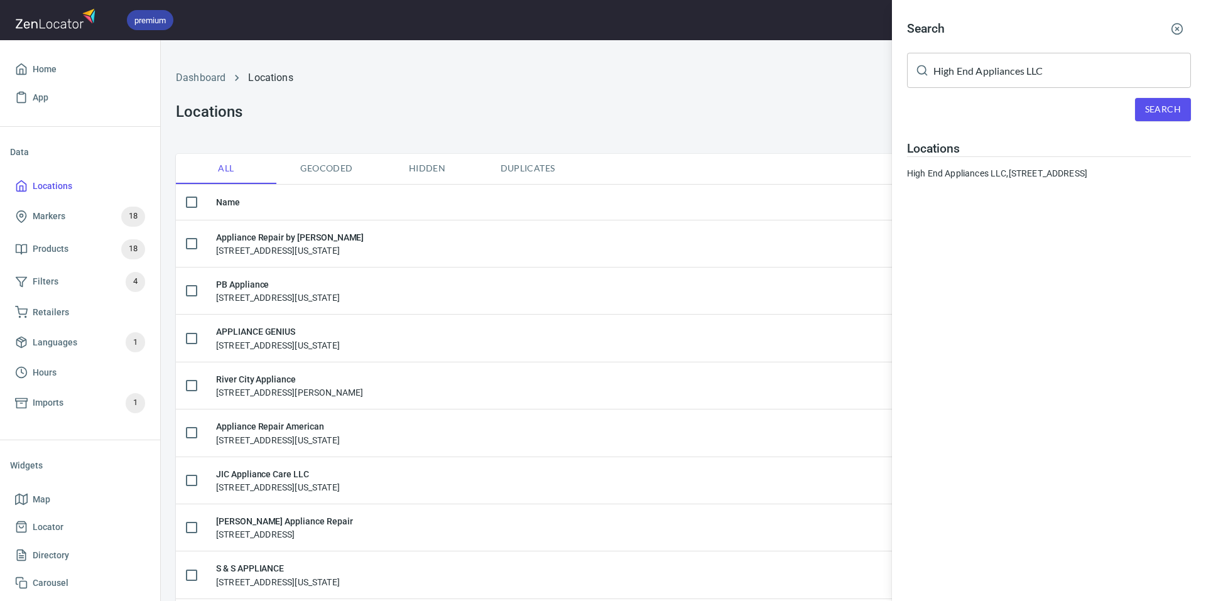
click at [1030, 170] on div "High End Appliances LLC, 9659 SW 169th Place, Miami FL 33169" at bounding box center [1049, 173] width 284 height 13
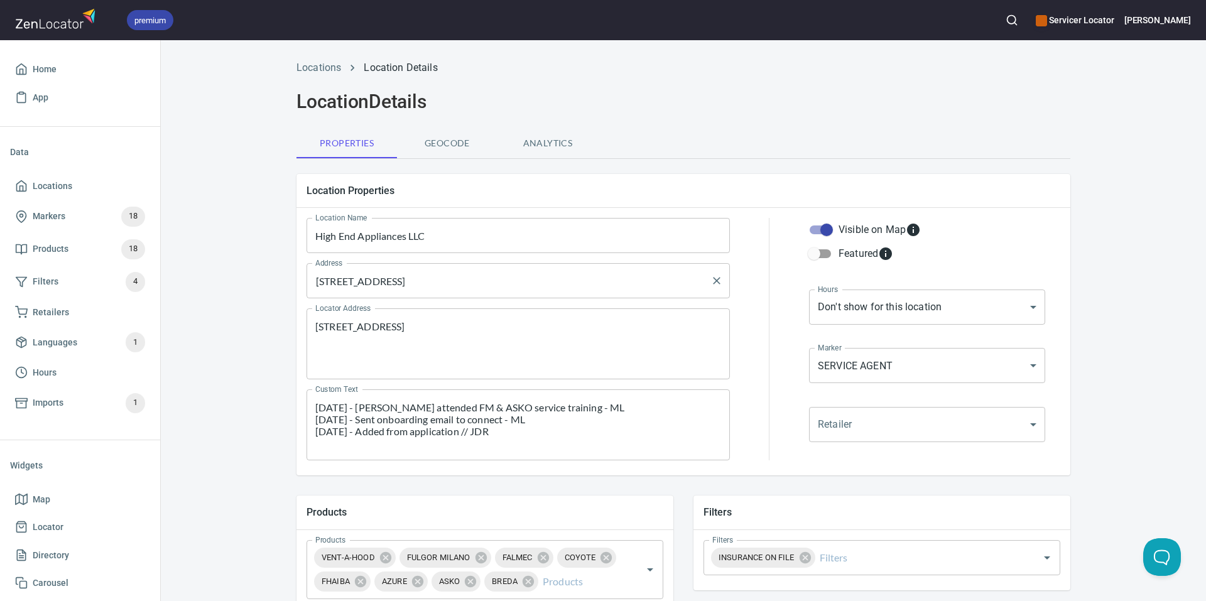
click at [320, 288] on input "9659 SW 169th Place, Miami FL 33169" at bounding box center [508, 281] width 393 height 24
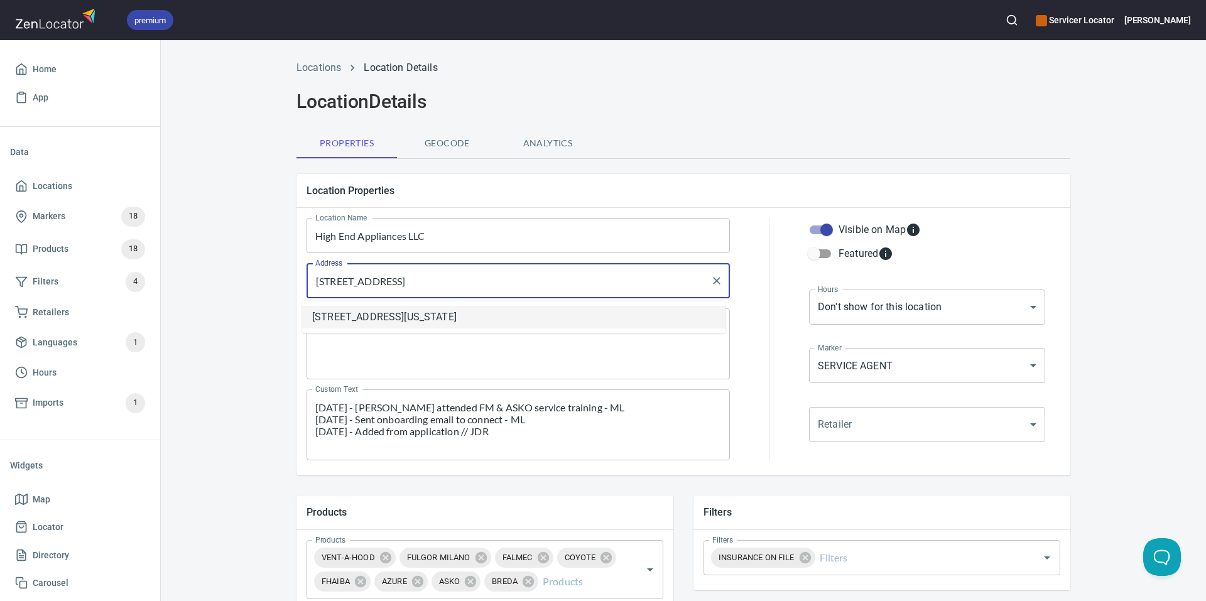
click at [386, 314] on li "[STREET_ADDRESS][US_STATE]" at bounding box center [513, 317] width 423 height 23
type input "[STREET_ADDRESS][US_STATE]"
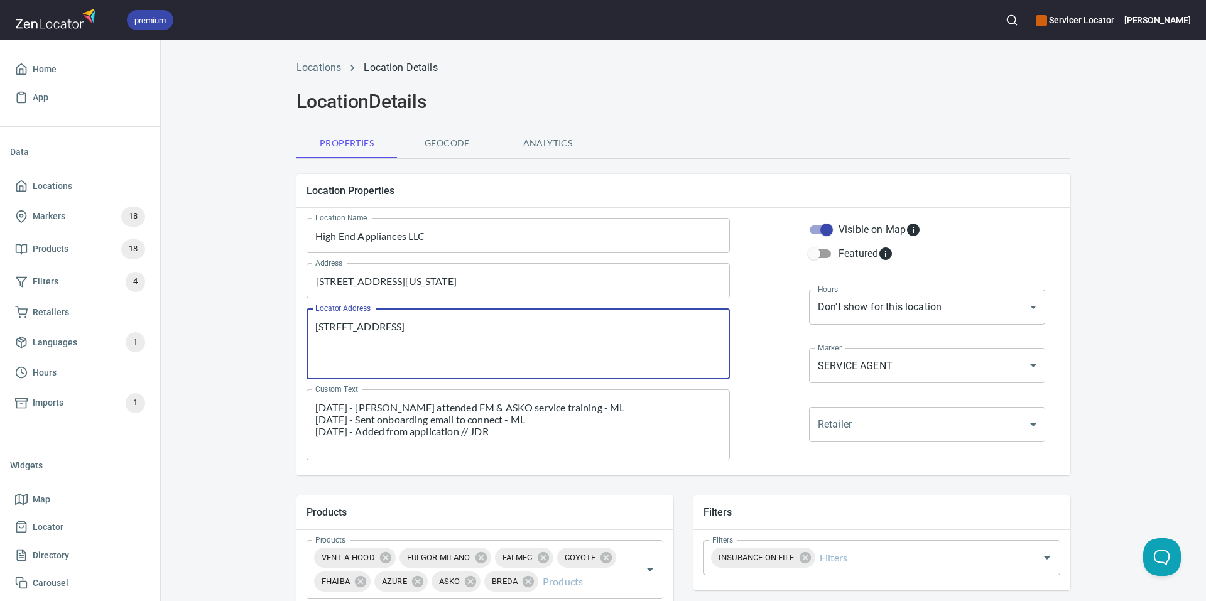
drag, startPoint x: 321, startPoint y: 329, endPoint x: 340, endPoint y: 359, distance: 35.9
click at [322, 329] on textarea "9659 SW 169th Place, Miami FL 33169" at bounding box center [518, 344] width 406 height 48
type textarea "[STREET_ADDRESS]"
click at [986, 117] on div "Location Details" at bounding box center [683, 102] width 789 height 38
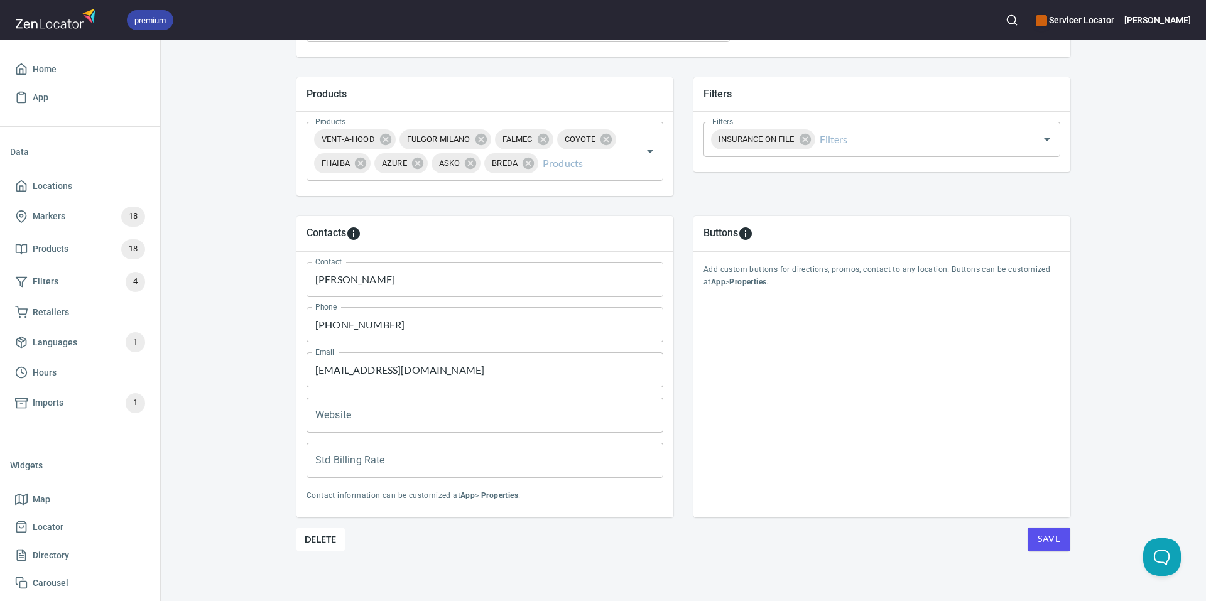
scroll to position [424, 0]
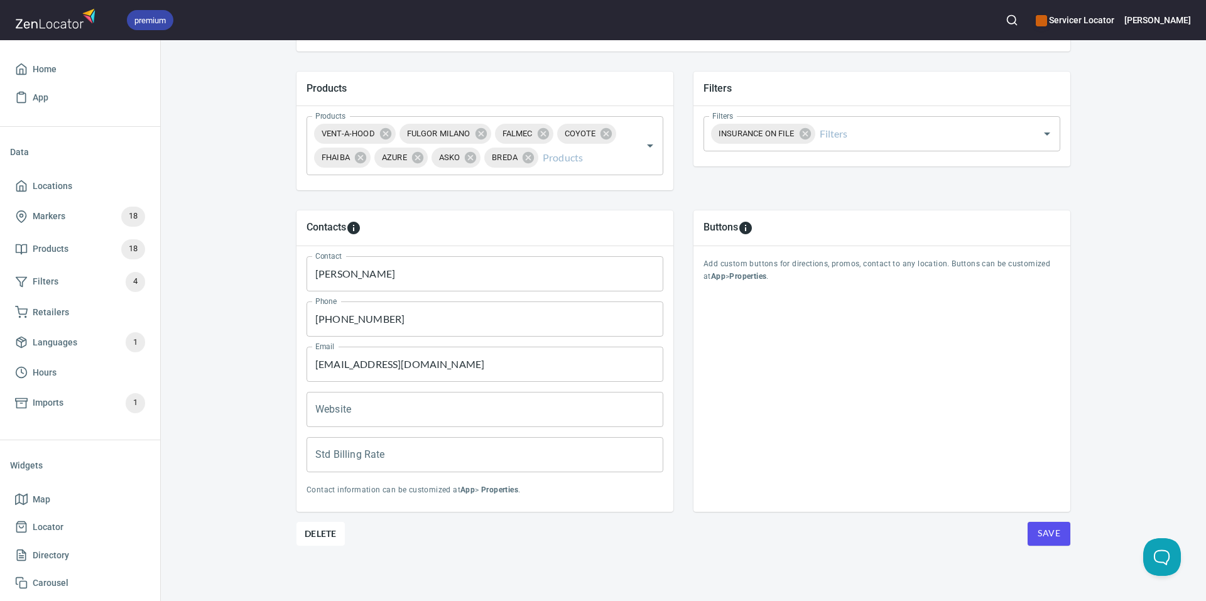
click at [1038, 533] on span "Save" at bounding box center [1049, 534] width 23 height 16
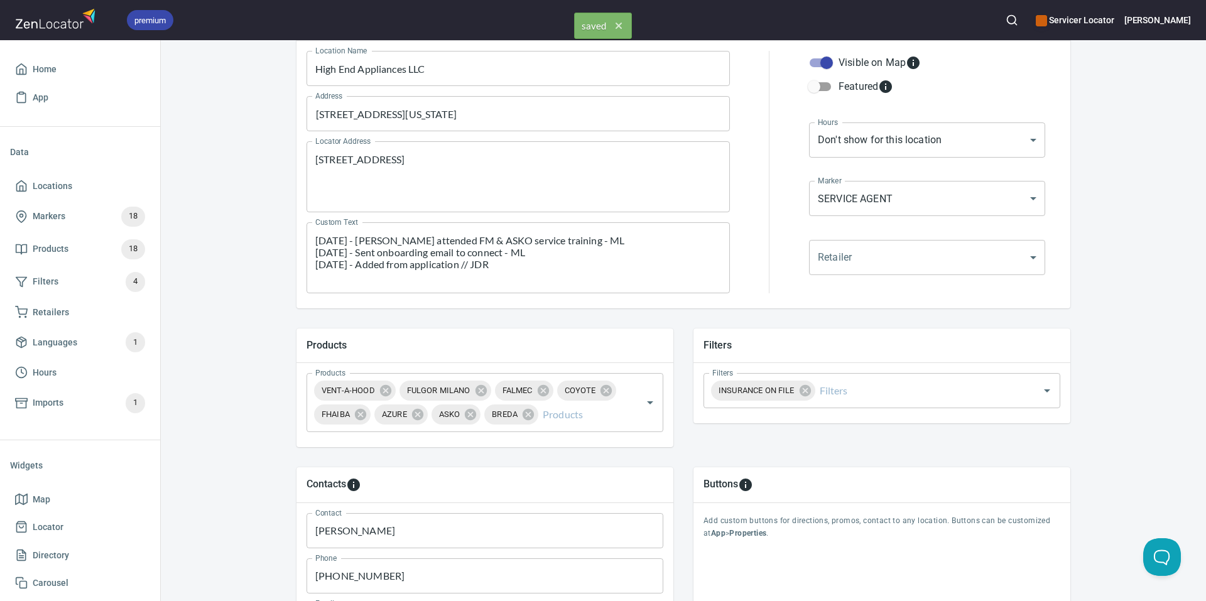
scroll to position [0, 0]
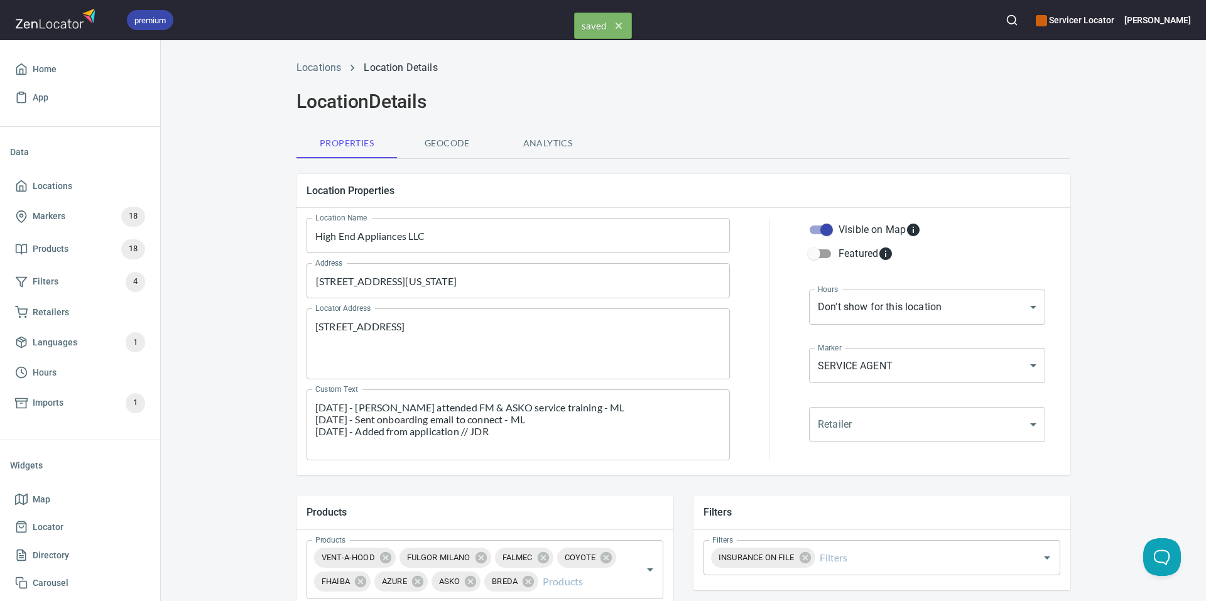
click at [440, 141] on span "Geocode" at bounding box center [447, 144] width 85 height 16
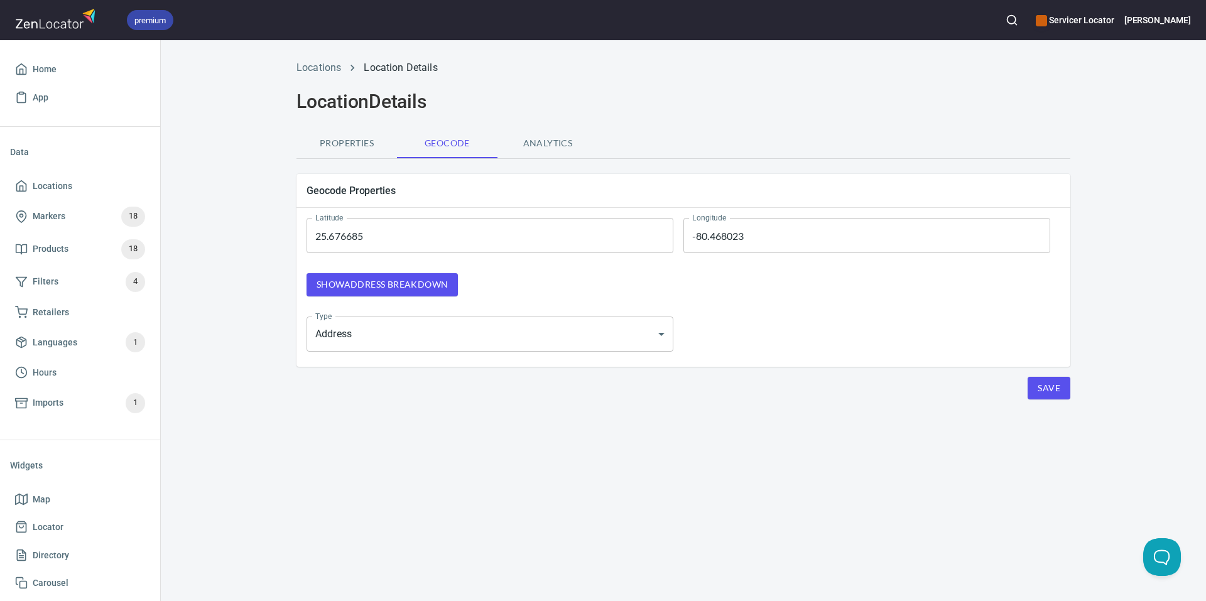
click at [399, 276] on button "Show address breakdown" at bounding box center [382, 284] width 151 height 23
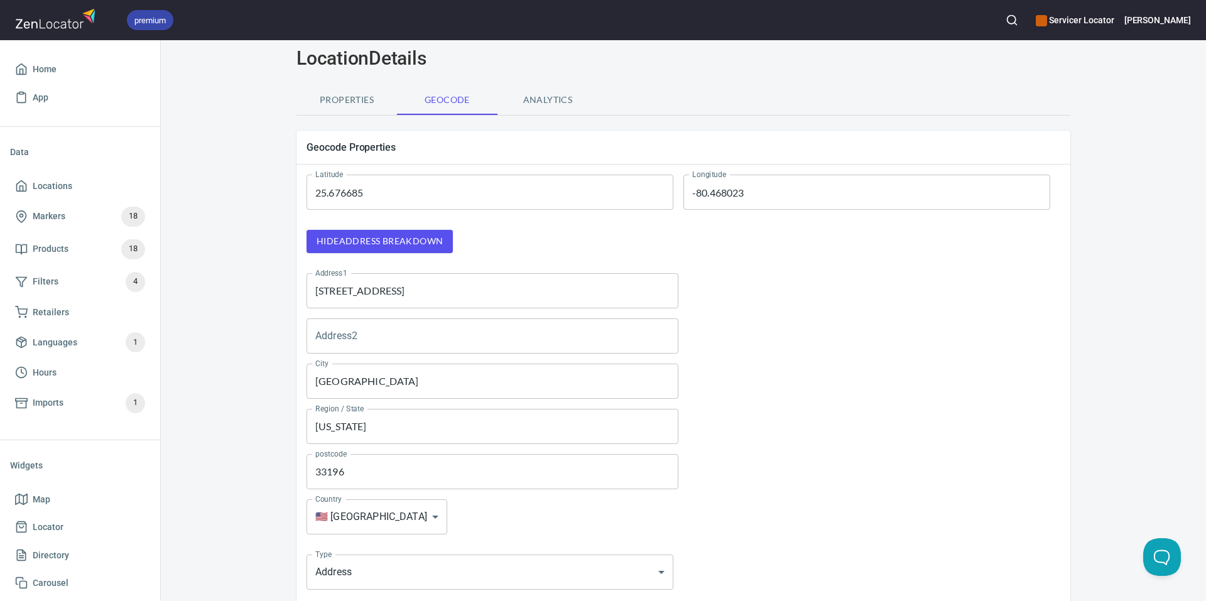
scroll to position [135, 0]
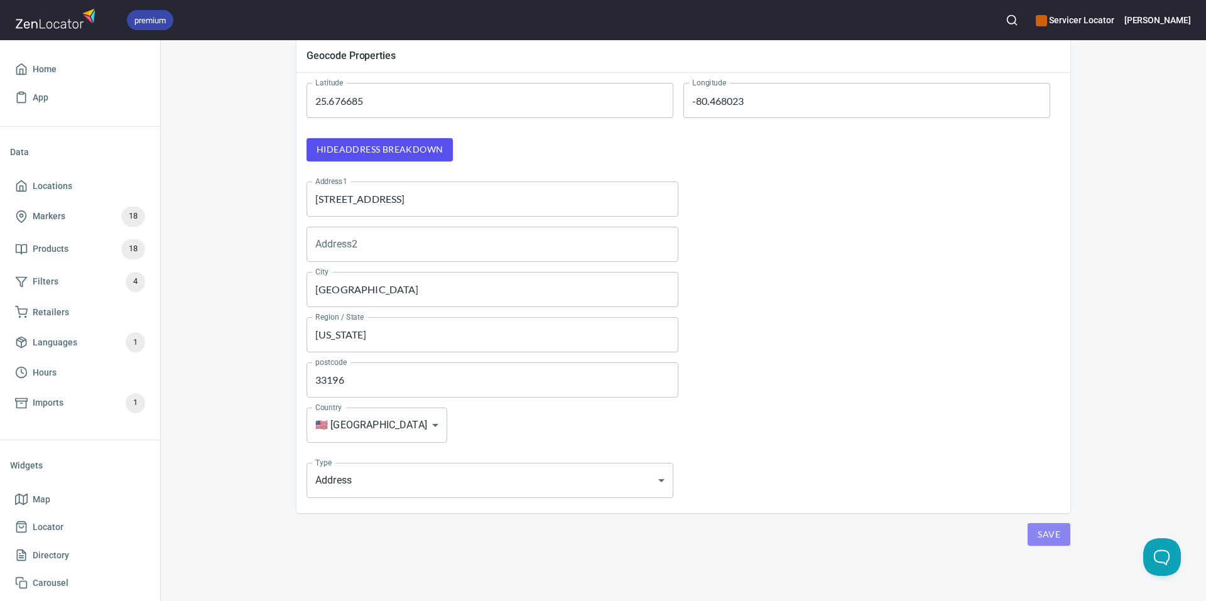
click at [1059, 533] on button "Save" at bounding box center [1049, 534] width 43 height 23
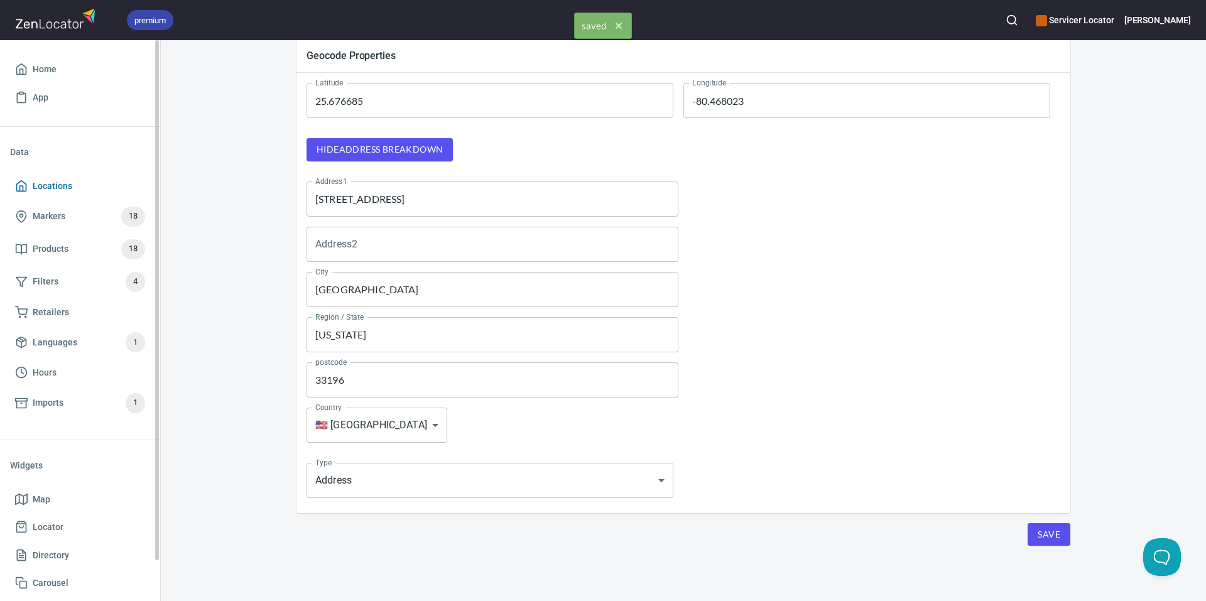
click at [60, 191] on span "Locations" at bounding box center [53, 186] width 40 height 16
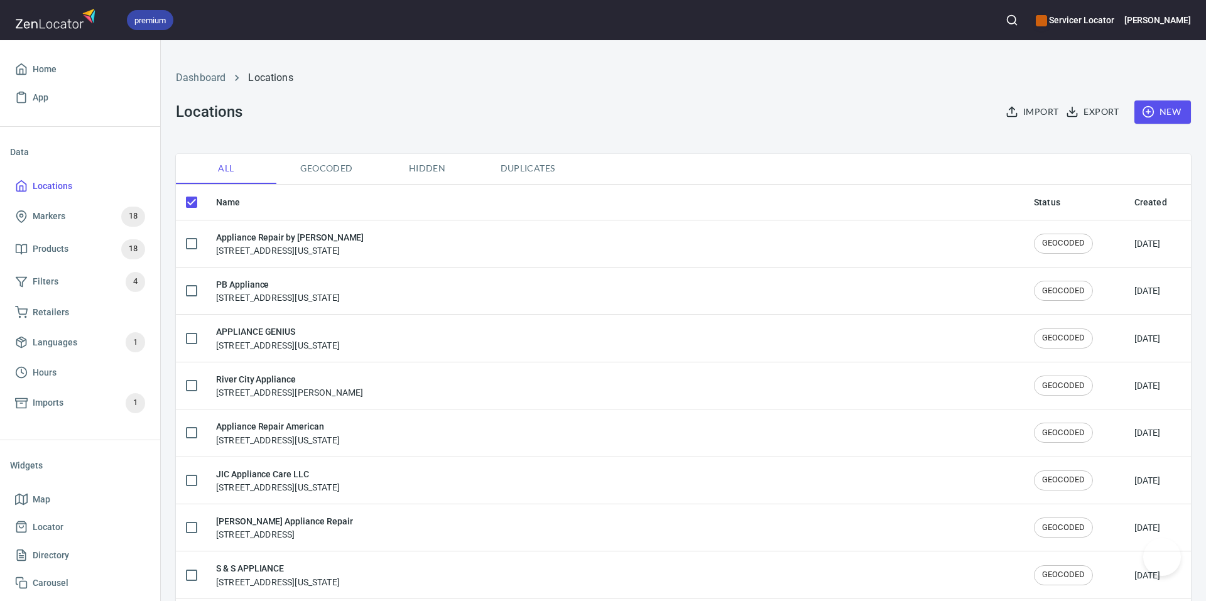
checkbox input "false"
click at [1018, 24] on icon "button" at bounding box center [1012, 20] width 13 height 13
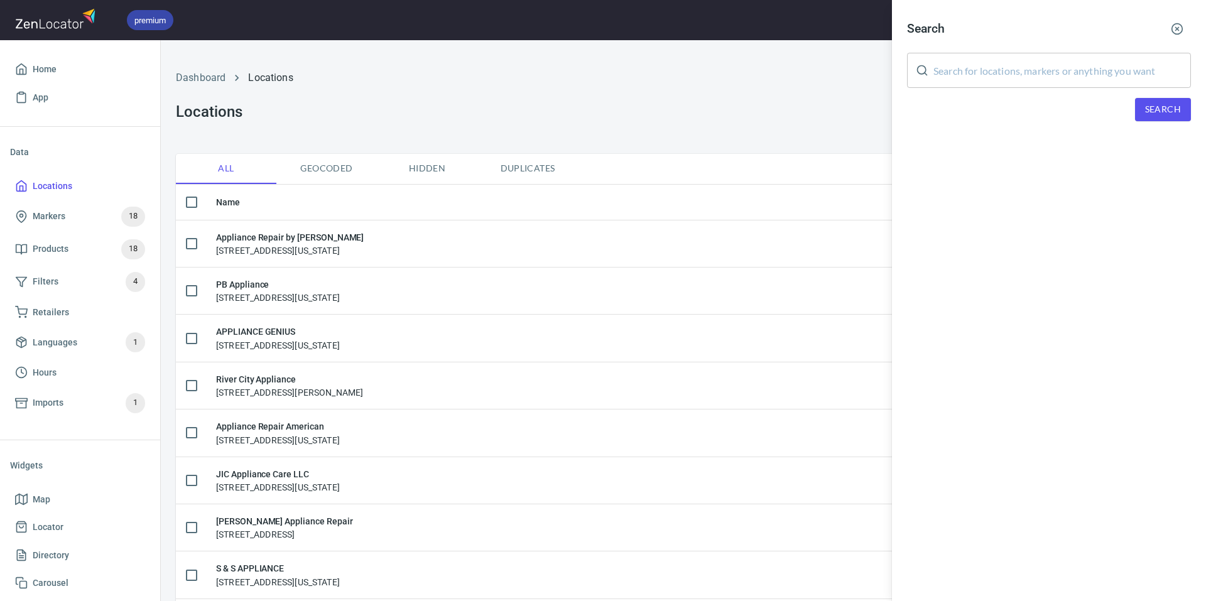
click at [1036, 73] on input "text" at bounding box center [1063, 70] width 258 height 35
type input "High End Appliances LLC"
drag, startPoint x: 1161, startPoint y: 93, endPoint x: 1167, endPoint y: 114, distance: 22.1
click at [1162, 93] on div "Search High End Appliances LLC ​ Search" at bounding box center [1049, 78] width 314 height 156
click at [1167, 114] on span "Search" at bounding box center [1163, 110] width 36 height 16
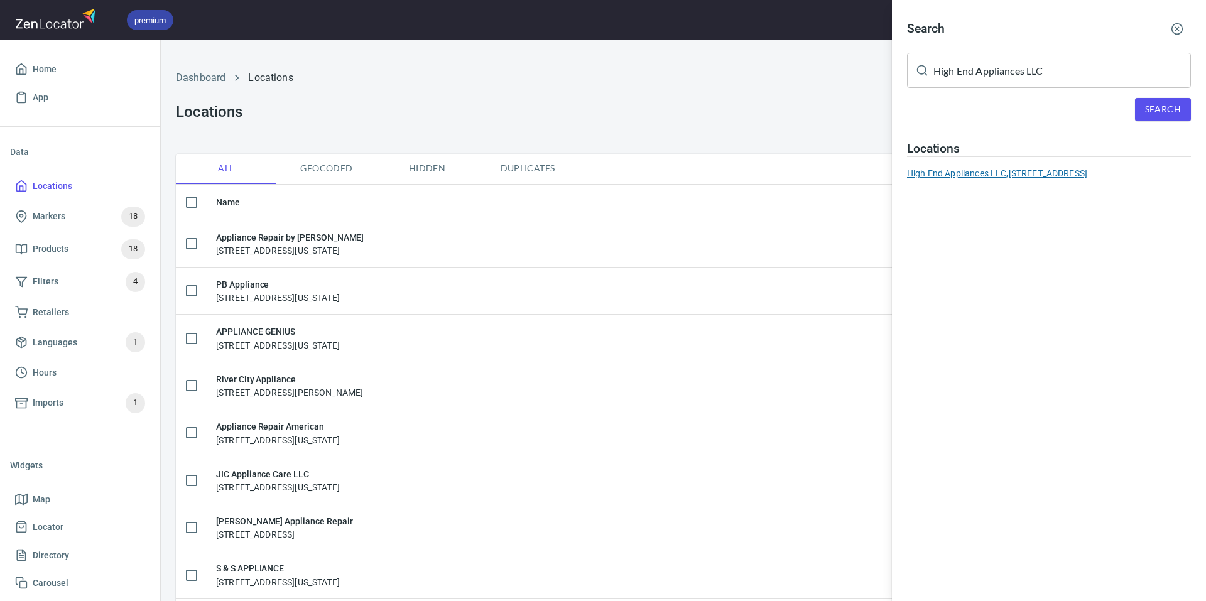
click at [1031, 176] on div "High End Appliances LLC, [STREET_ADDRESS]" at bounding box center [1049, 173] width 284 height 13
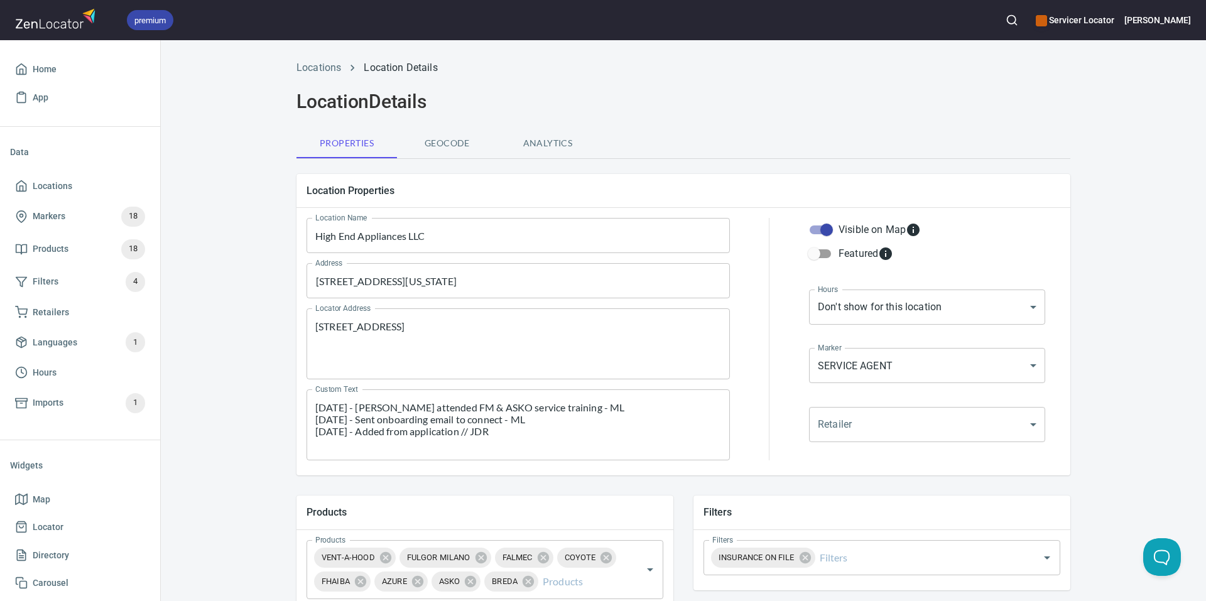
click at [448, 144] on span "Geocode" at bounding box center [447, 144] width 85 height 16
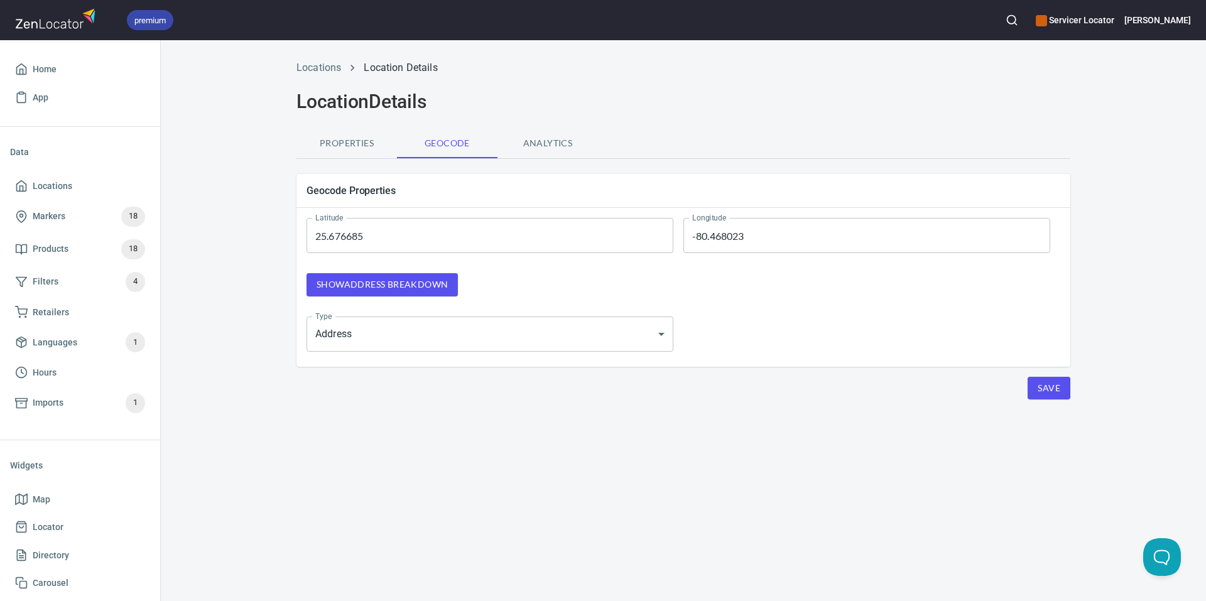
click at [346, 142] on span "Properties" at bounding box center [346, 144] width 85 height 16
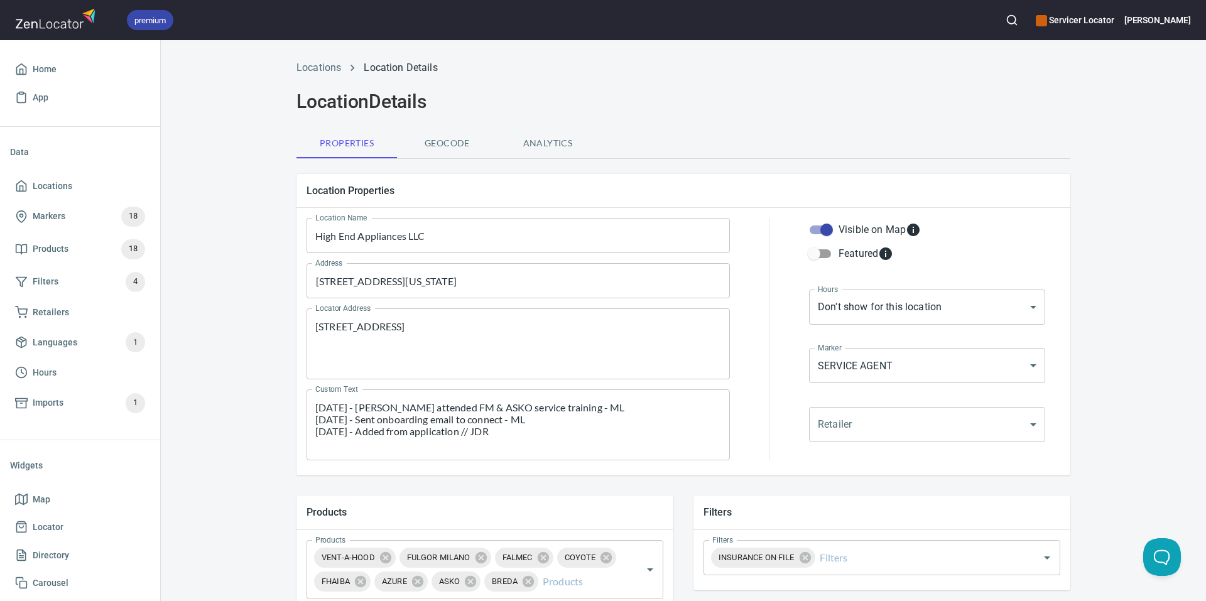
click at [861, 90] on h2 "Location Details" at bounding box center [684, 101] width 774 height 23
